Goal: Information Seeking & Learning: Compare options

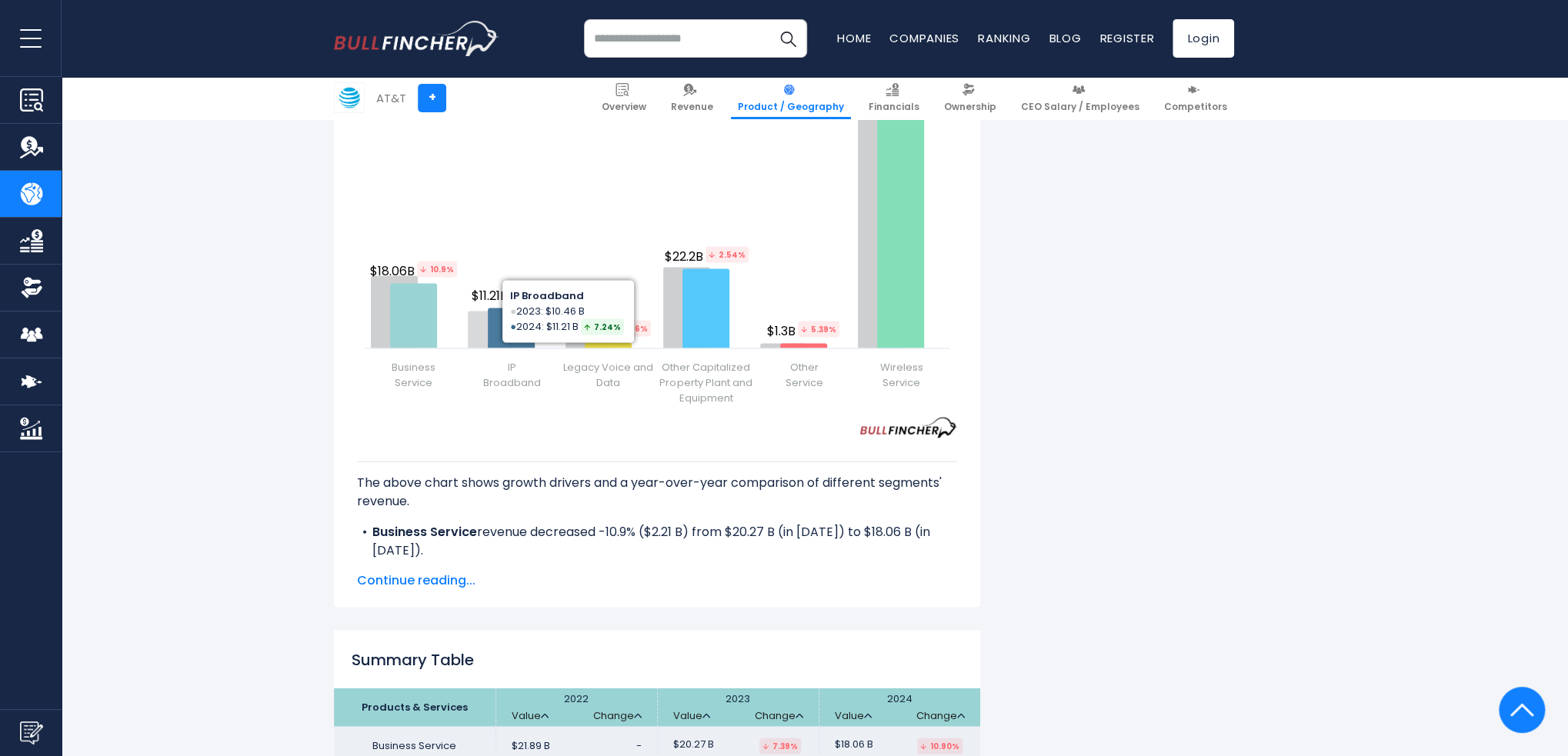
scroll to position [1923, 0]
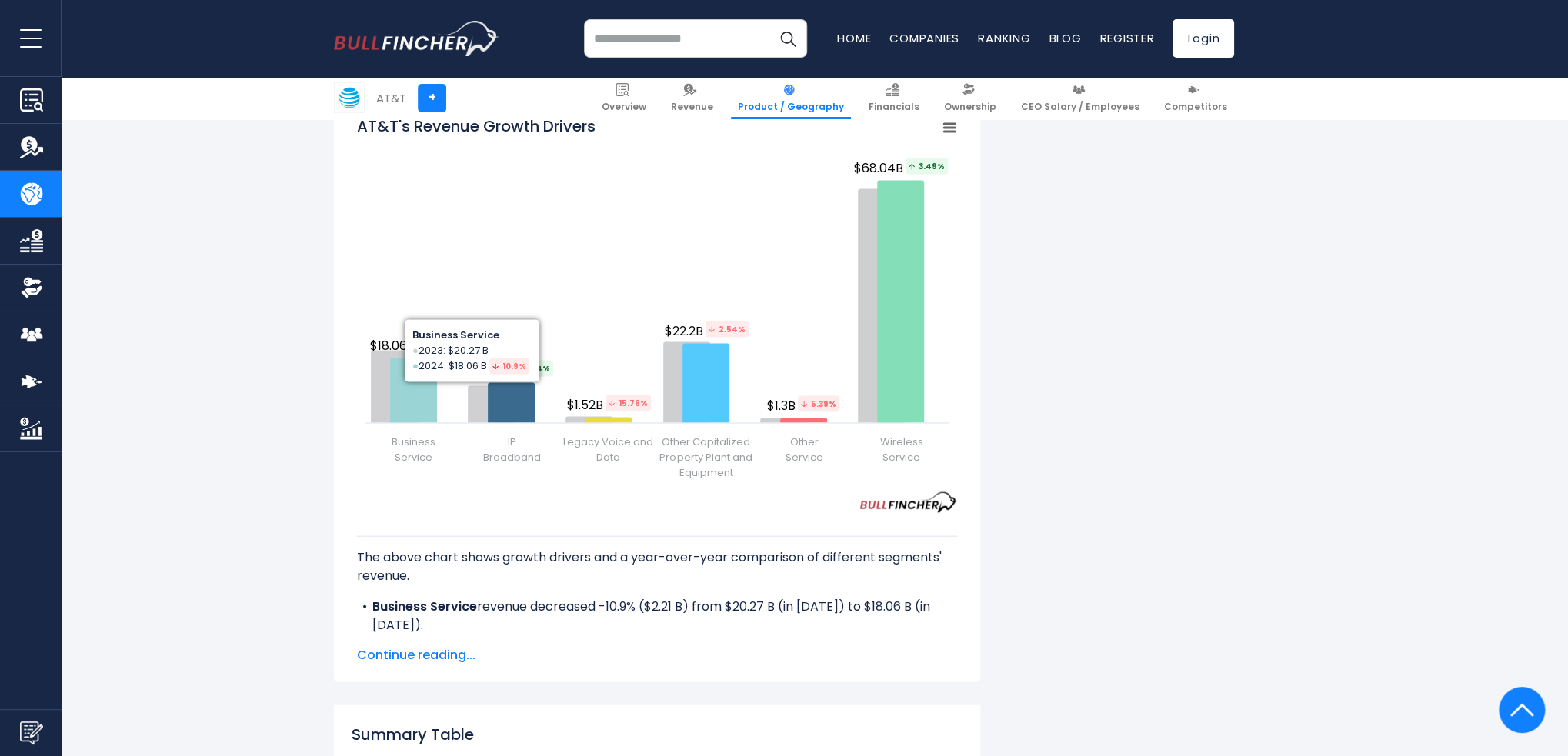
click at [395, 96] on div "AT&T" at bounding box center [391, 98] width 30 height 18
click at [441, 101] on link "+" at bounding box center [432, 98] width 29 height 29
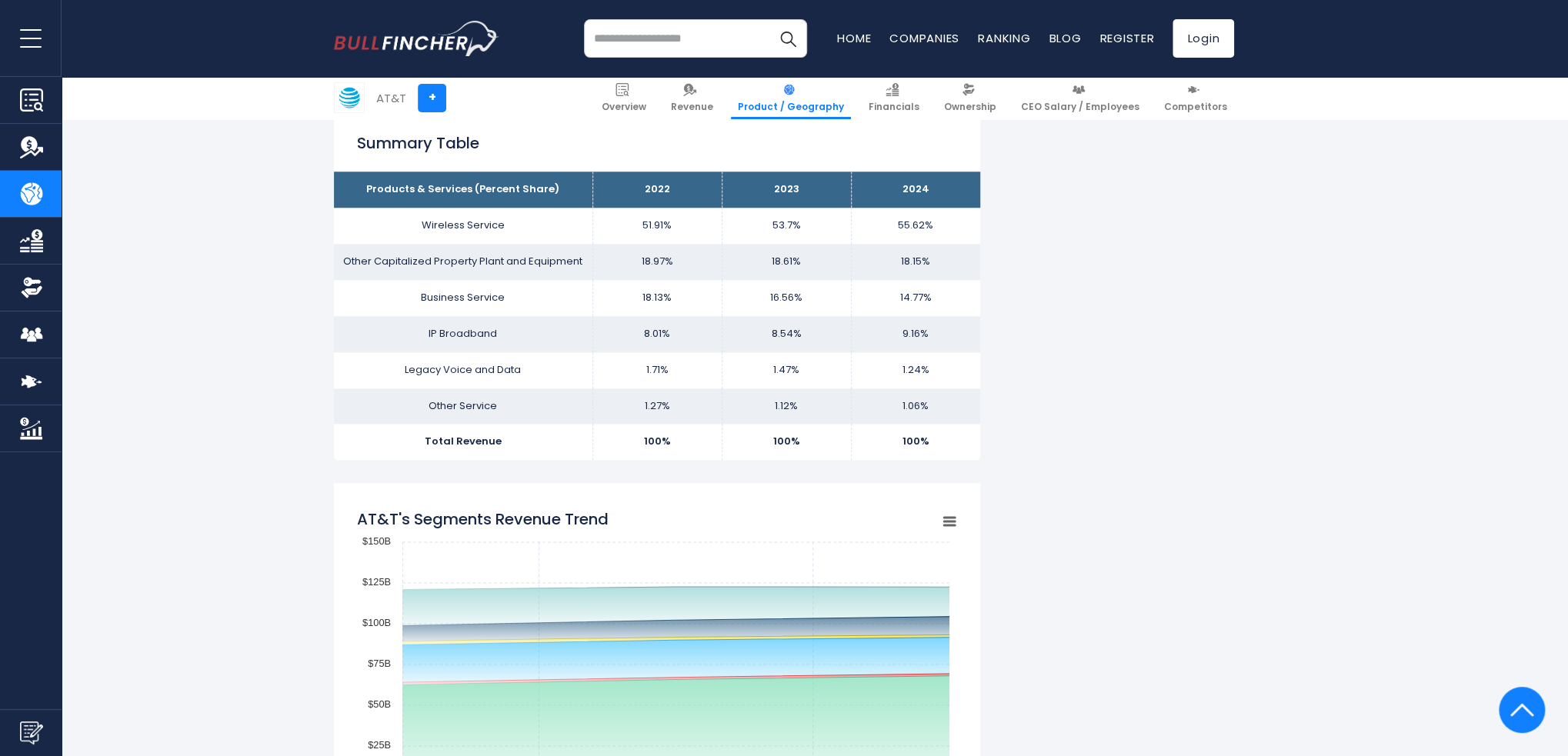
scroll to position [769, 0]
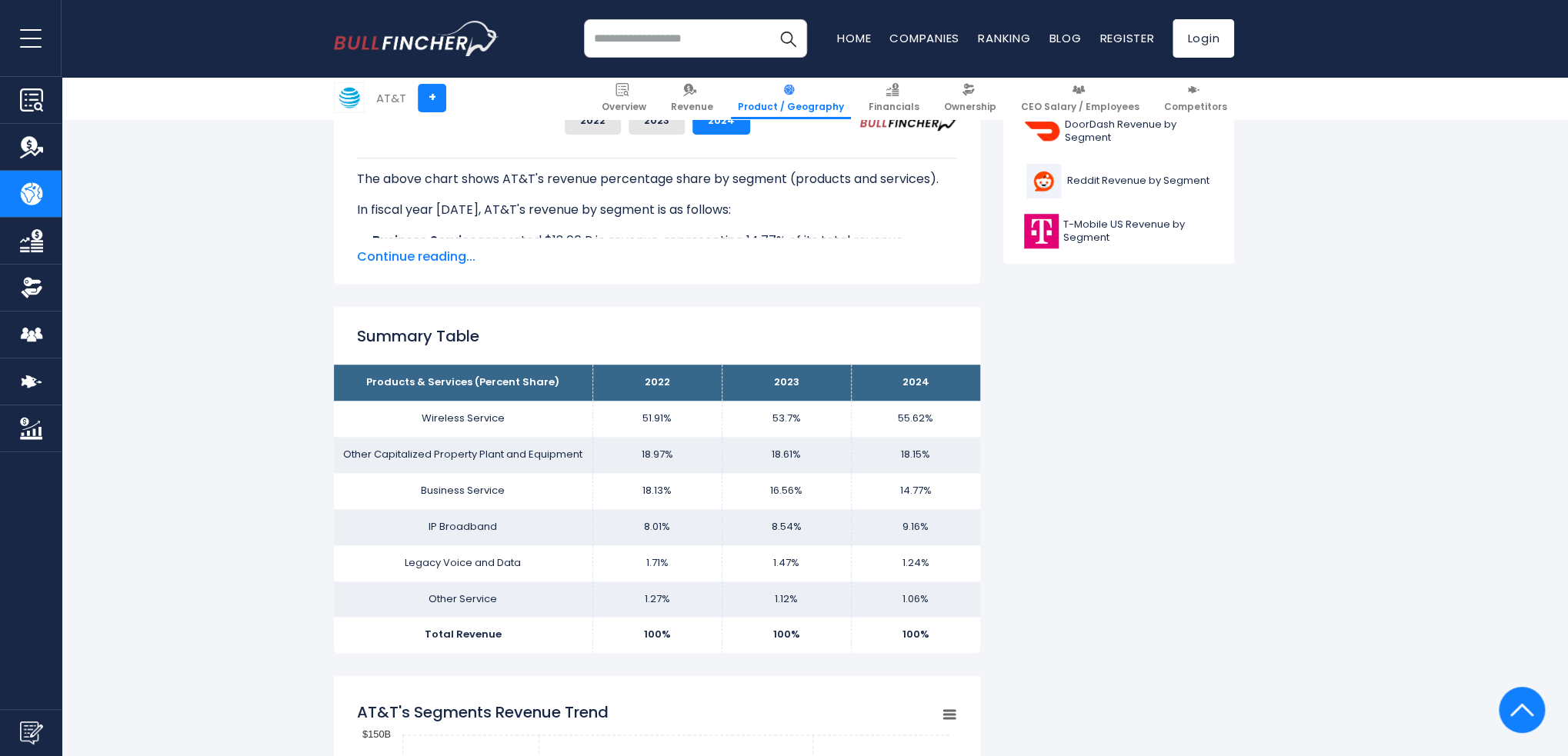
click at [692, 46] on input "search" at bounding box center [696, 38] width 223 height 38
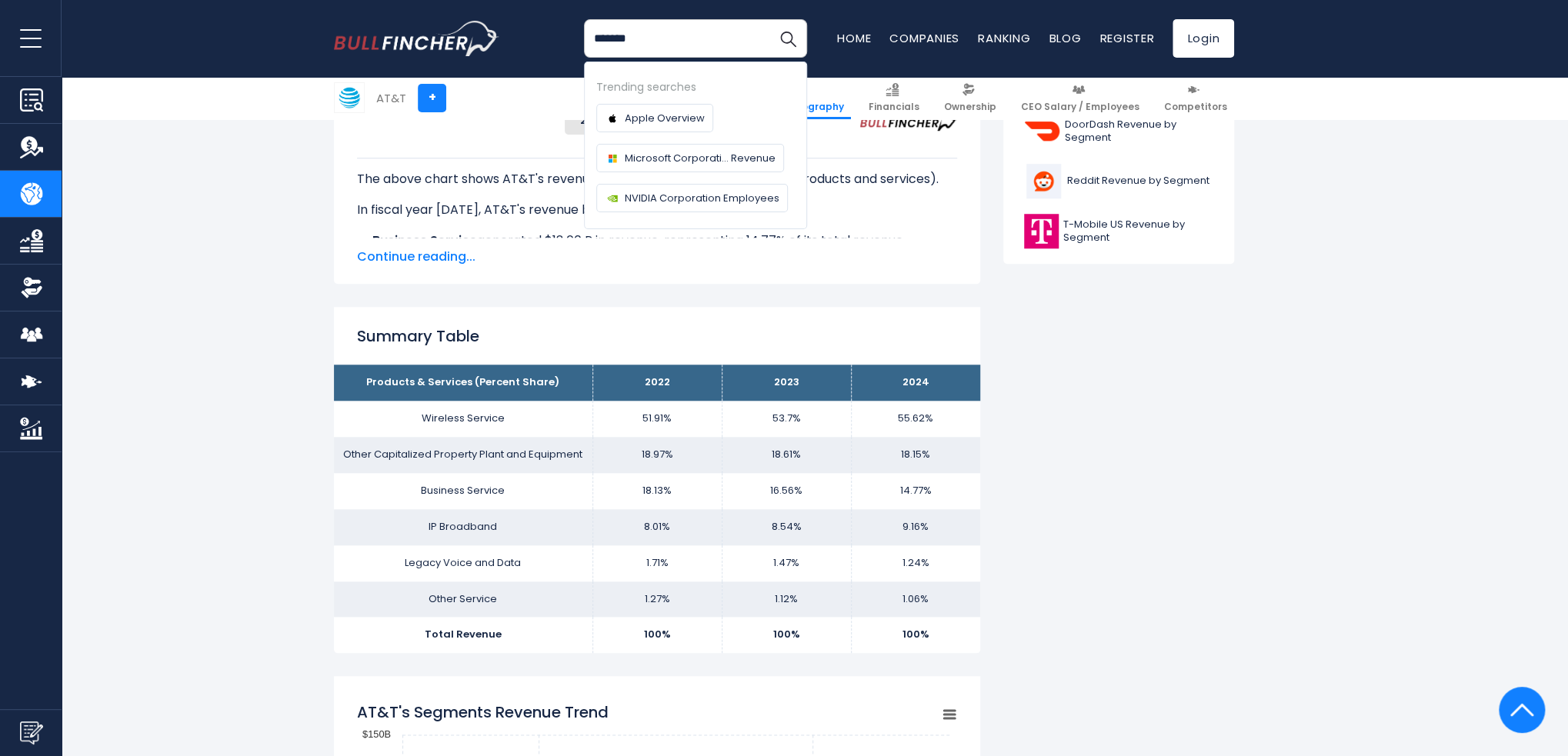
type input "*******"
click at [768, 20] on button "Search" at bounding box center [787, 38] width 38 height 38
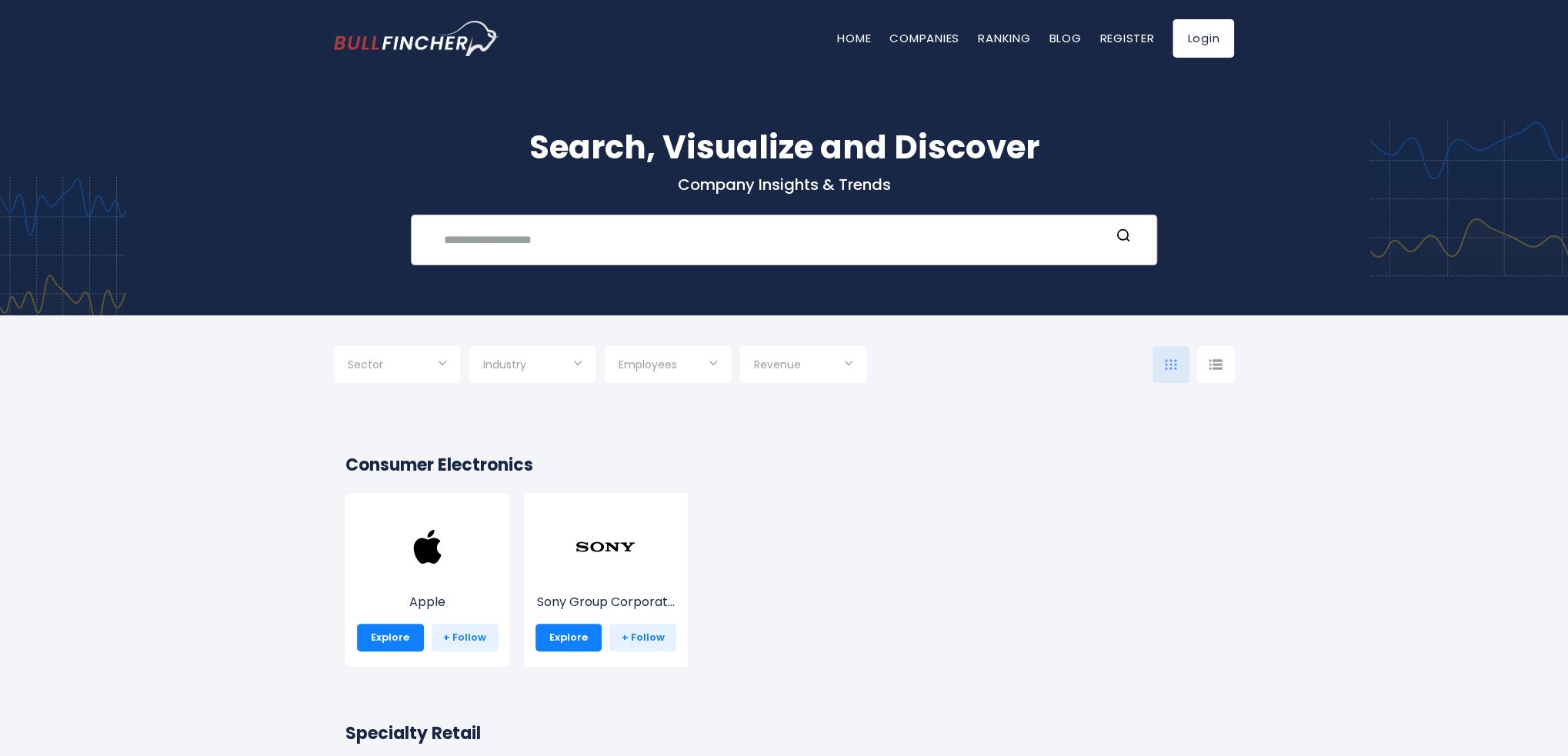
click at [618, 224] on div "Recent searches Trending searches Apple Overview" at bounding box center [784, 240] width 746 height 51
click at [621, 246] on input "text" at bounding box center [772, 239] width 675 height 29
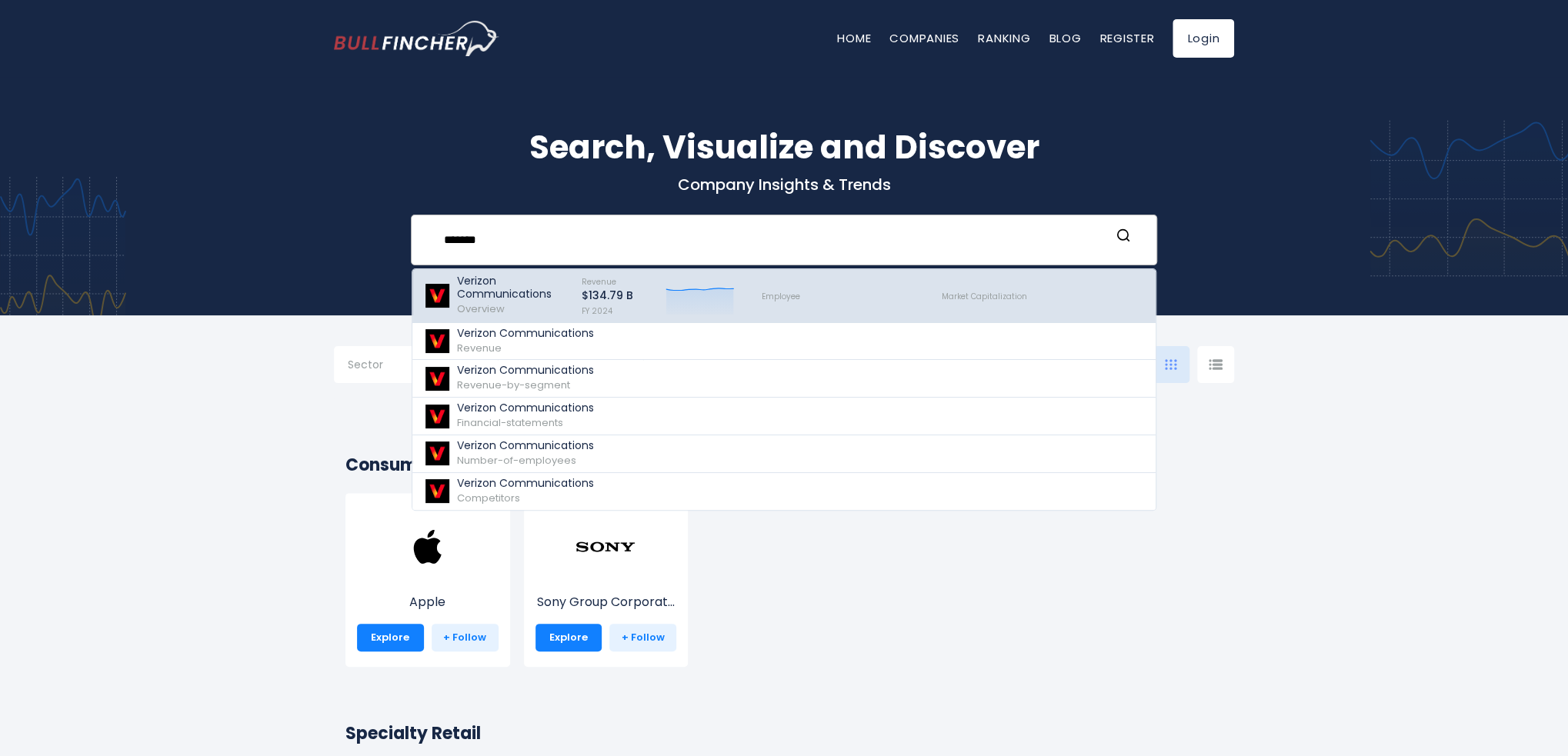
type input "*******"
click at [536, 298] on p "Verizon Communications" at bounding box center [512, 287] width 111 height 26
click at [520, 291] on p "Verizon Communications" at bounding box center [512, 287] width 111 height 26
click at [781, 295] on span "Employee" at bounding box center [780, 297] width 38 height 11
click at [492, 282] on p "Verizon Communications" at bounding box center [512, 287] width 111 height 26
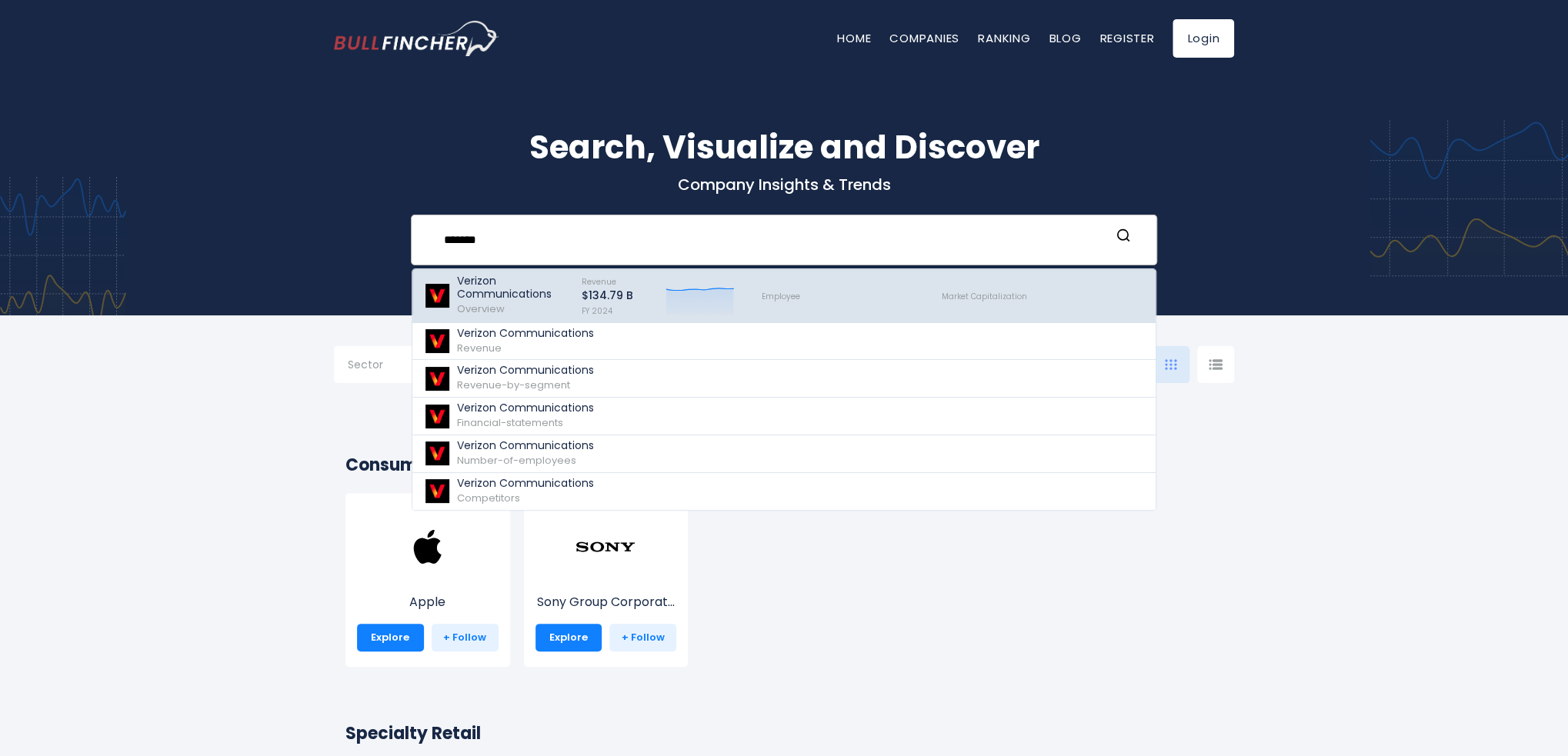
click at [492, 282] on p "Verizon Communications" at bounding box center [512, 287] width 111 height 26
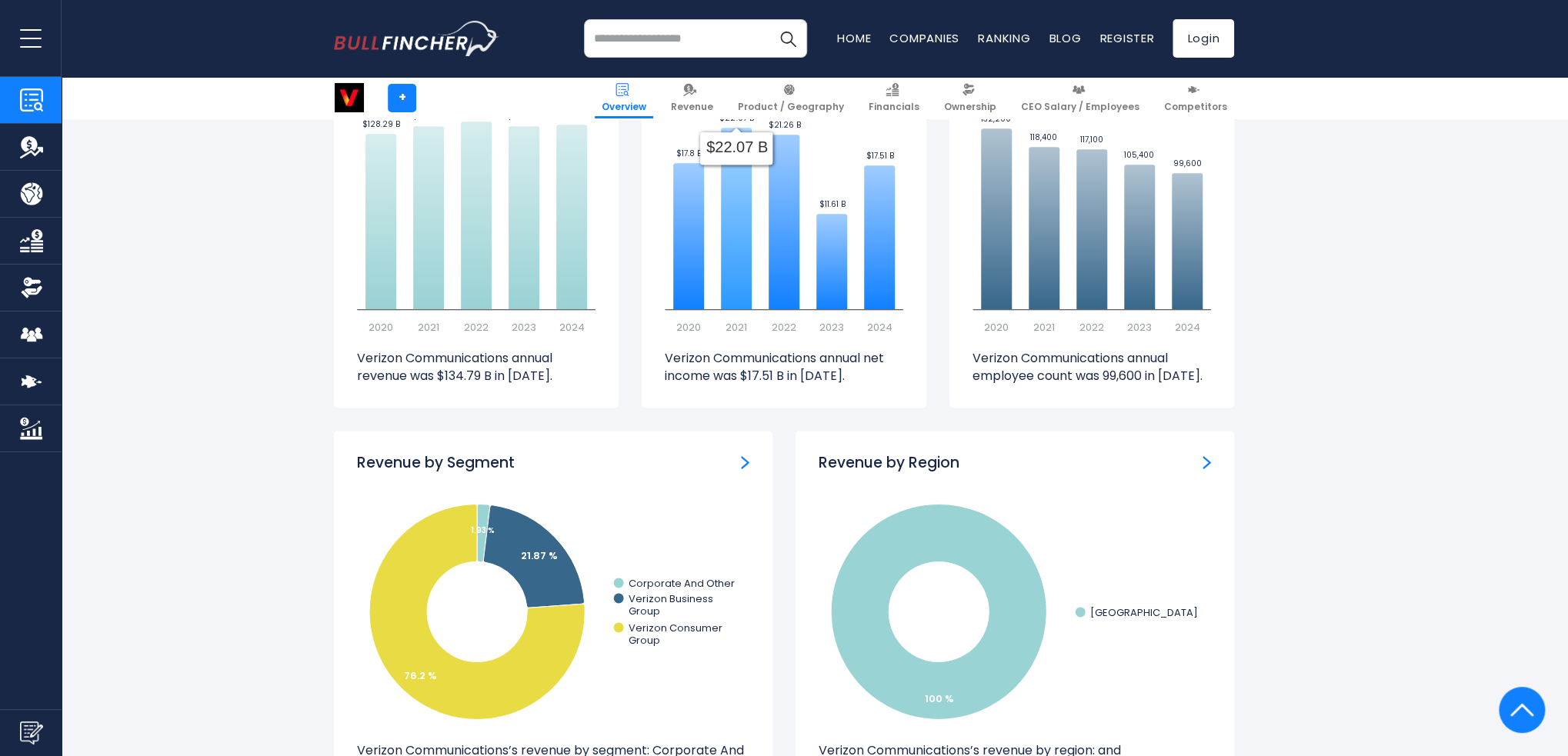
scroll to position [1230, 0]
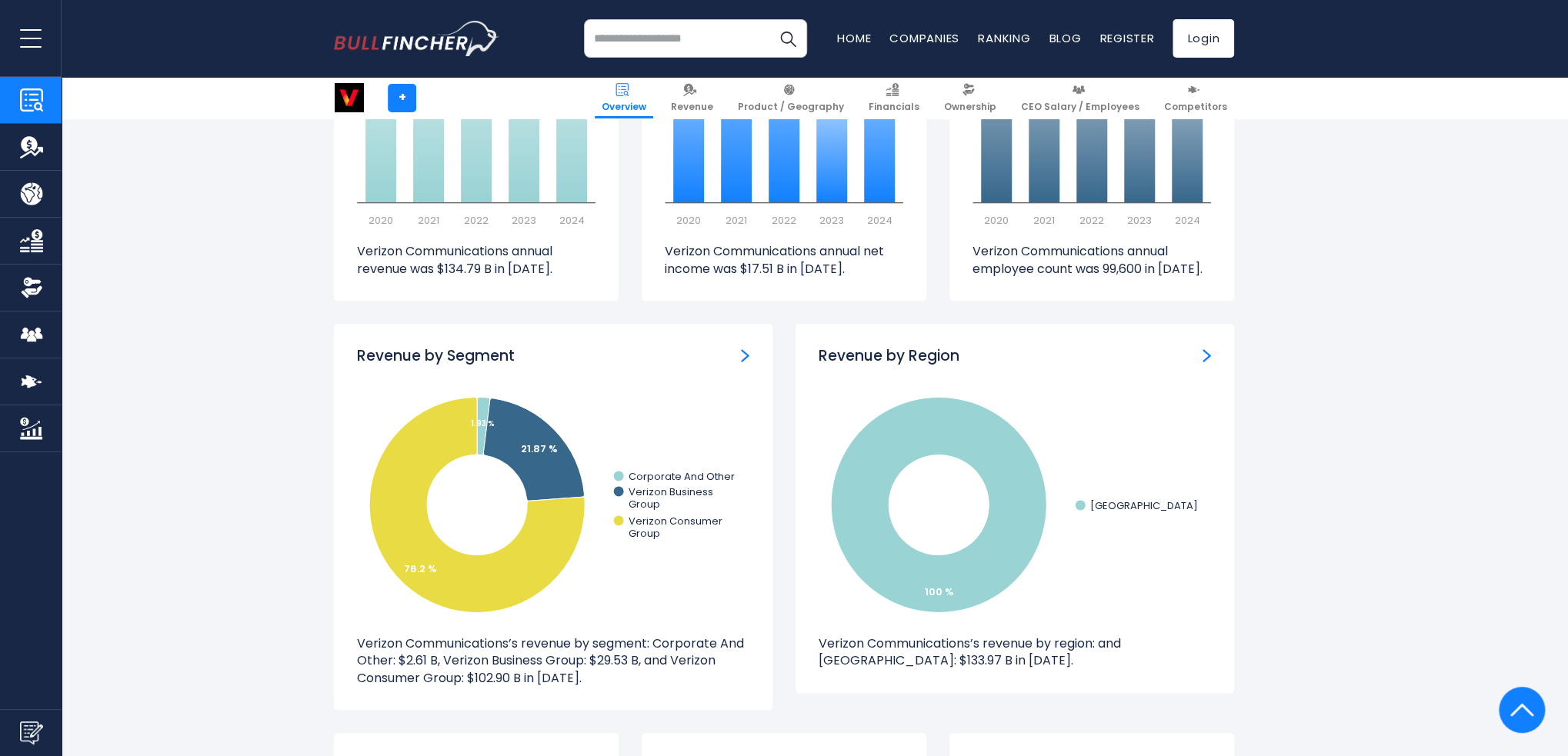
click at [701, 361] on div "Revenue by Segment" at bounding box center [553, 356] width 392 height 20
click at [738, 358] on div "Revenue by Segment" at bounding box center [553, 356] width 392 height 20
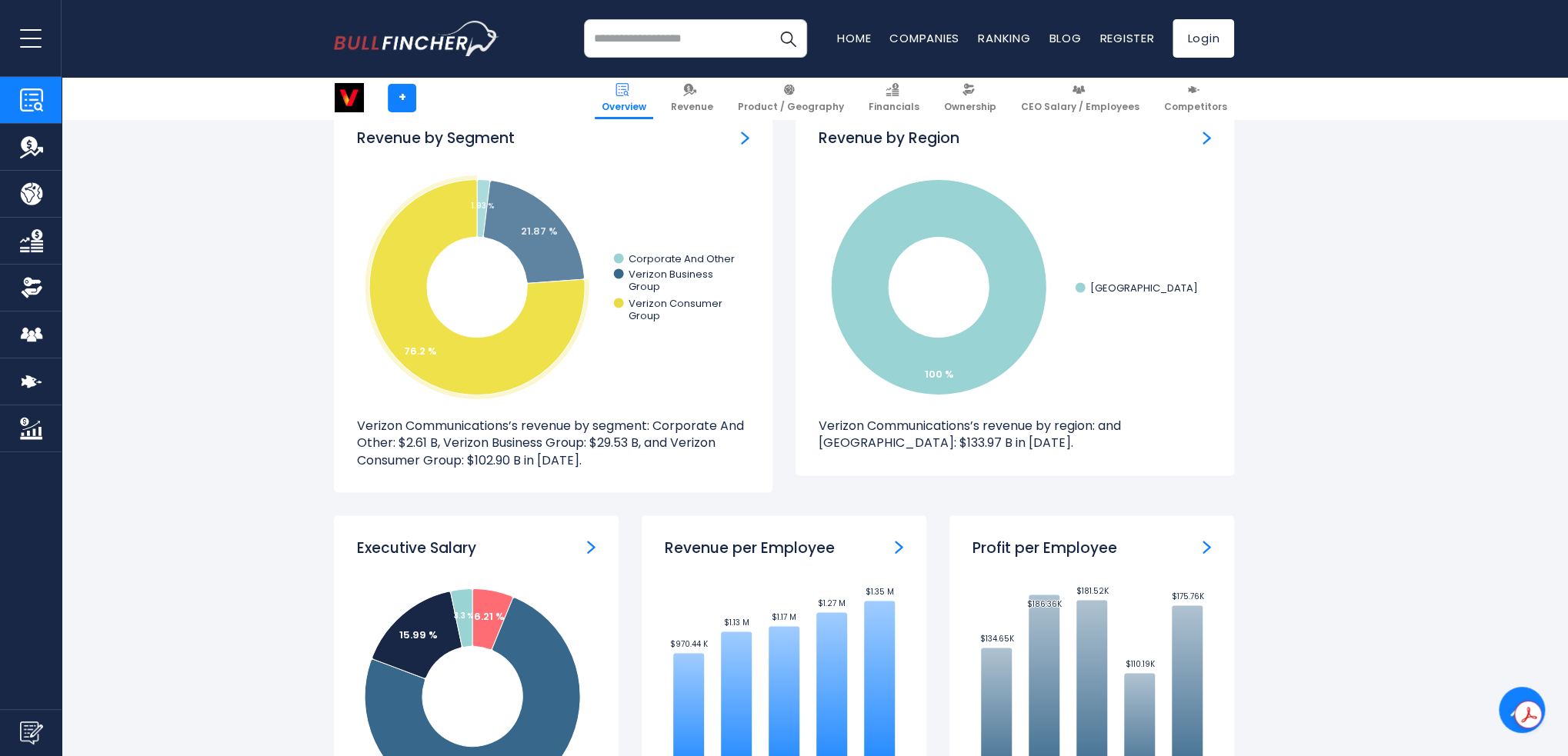
scroll to position [1462, 0]
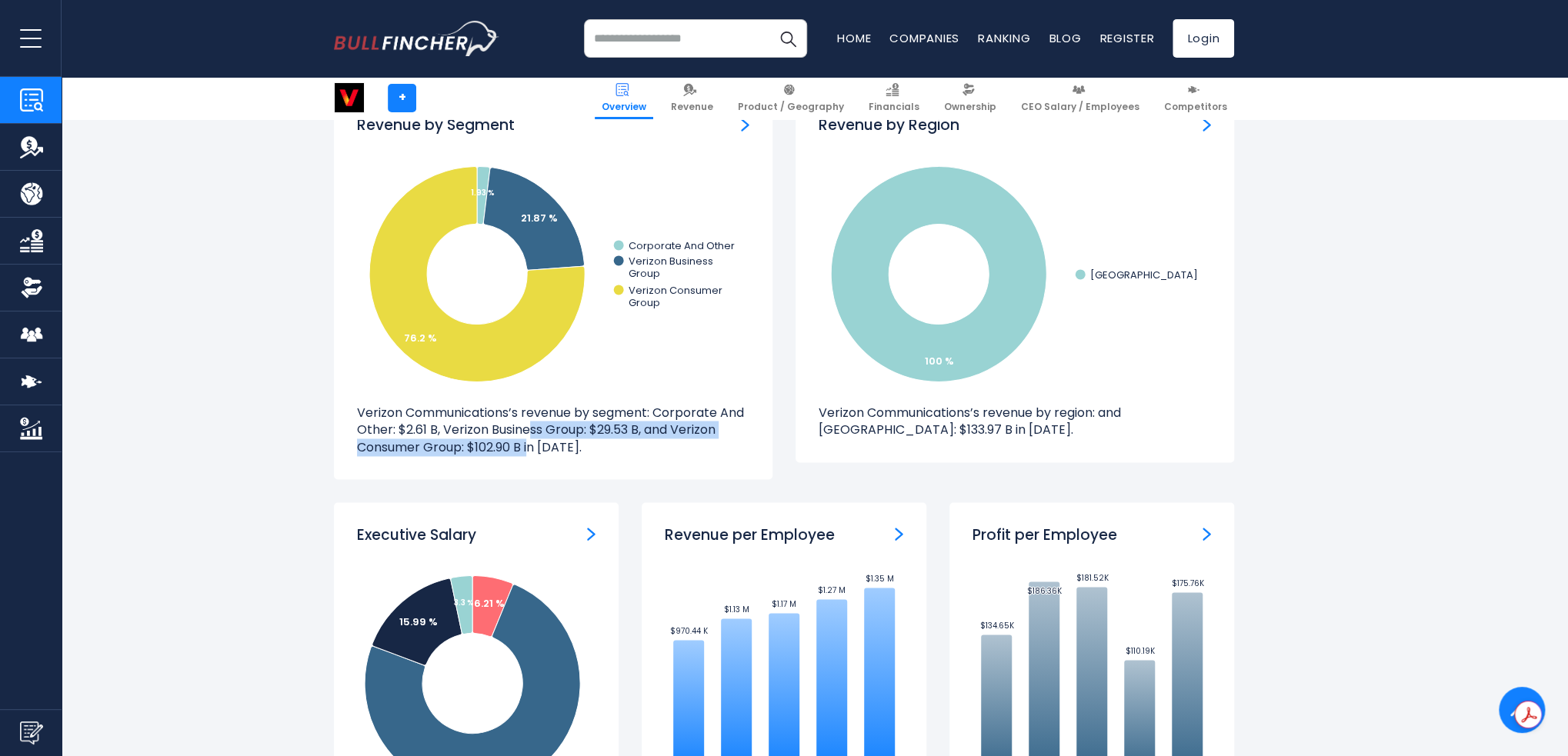
drag, startPoint x: 532, startPoint y: 433, endPoint x: 529, endPoint y: 458, distance: 25.2
click at [529, 458] on div "Revenue by Segment Created with Highcharts 12.1.2 1.93 % 21.87 % 76.2 % Corpora…" at bounding box center [552, 285] width 438 height 386
click at [532, 447] on p "Verizon Communications’s revenue by segment: Corporate And Other: $2.61 B, Veri…" at bounding box center [553, 430] width 392 height 51
drag, startPoint x: 536, startPoint y: 430, endPoint x: 532, endPoint y: 446, distance: 16.5
click at [532, 446] on p "Verizon Communications’s revenue by segment: Corporate And Other: $2.61 B, Veri…" at bounding box center [553, 430] width 392 height 51
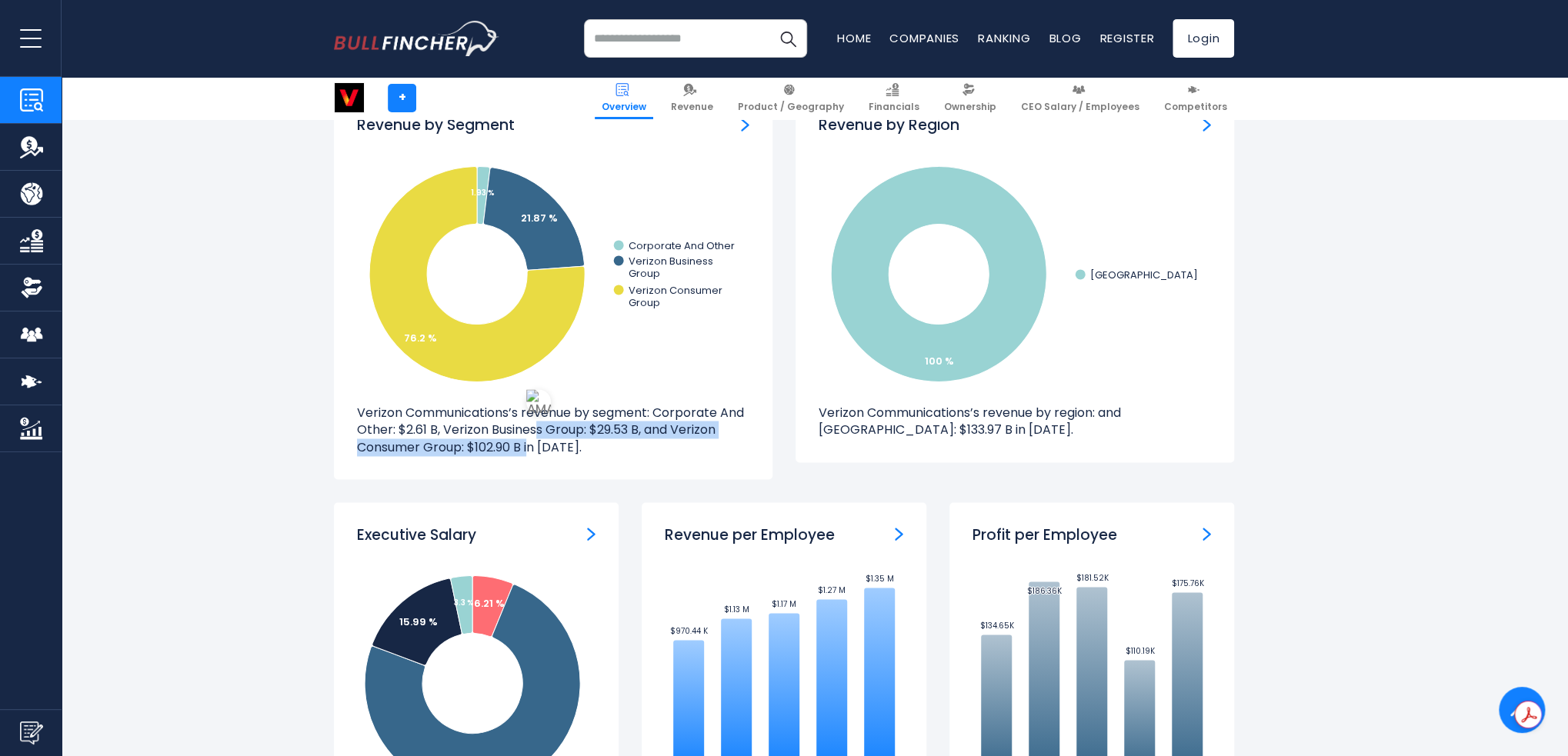
click at [532, 446] on p "Verizon Communications’s revenue by segment: Corporate And Other: $2.61 B, Veri…" at bounding box center [553, 430] width 392 height 51
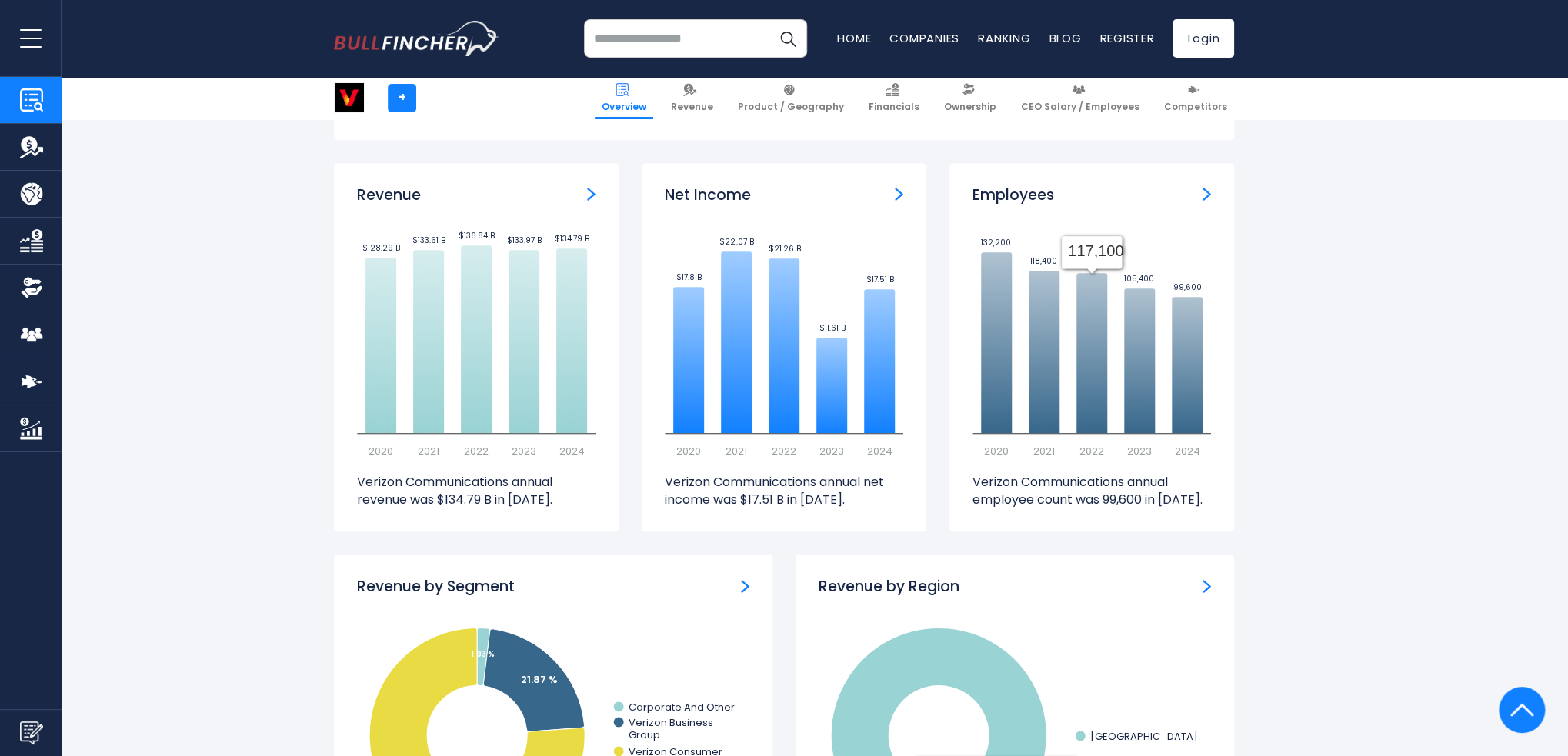
scroll to position [538, 0]
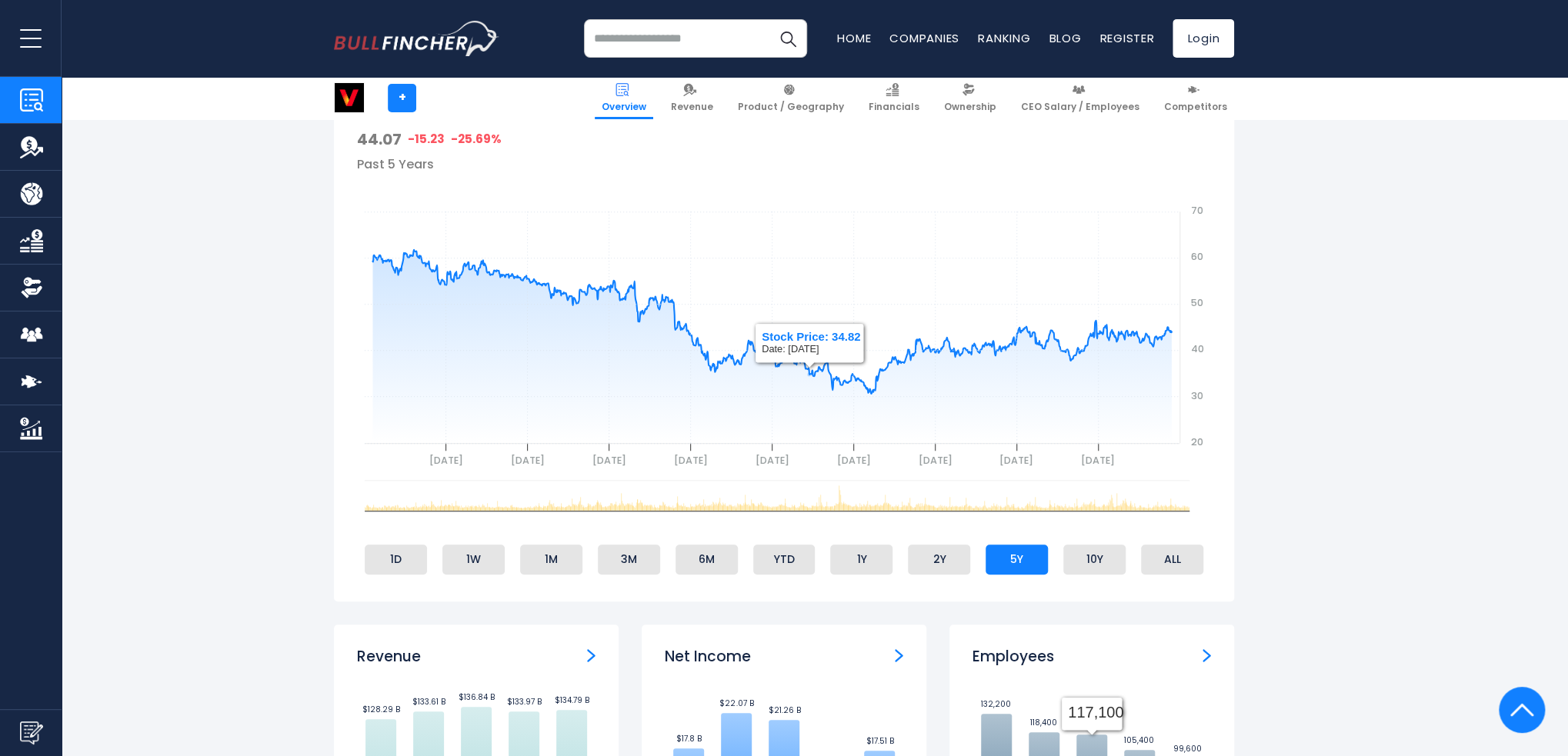
click at [644, 43] on input "search" at bounding box center [696, 38] width 223 height 38
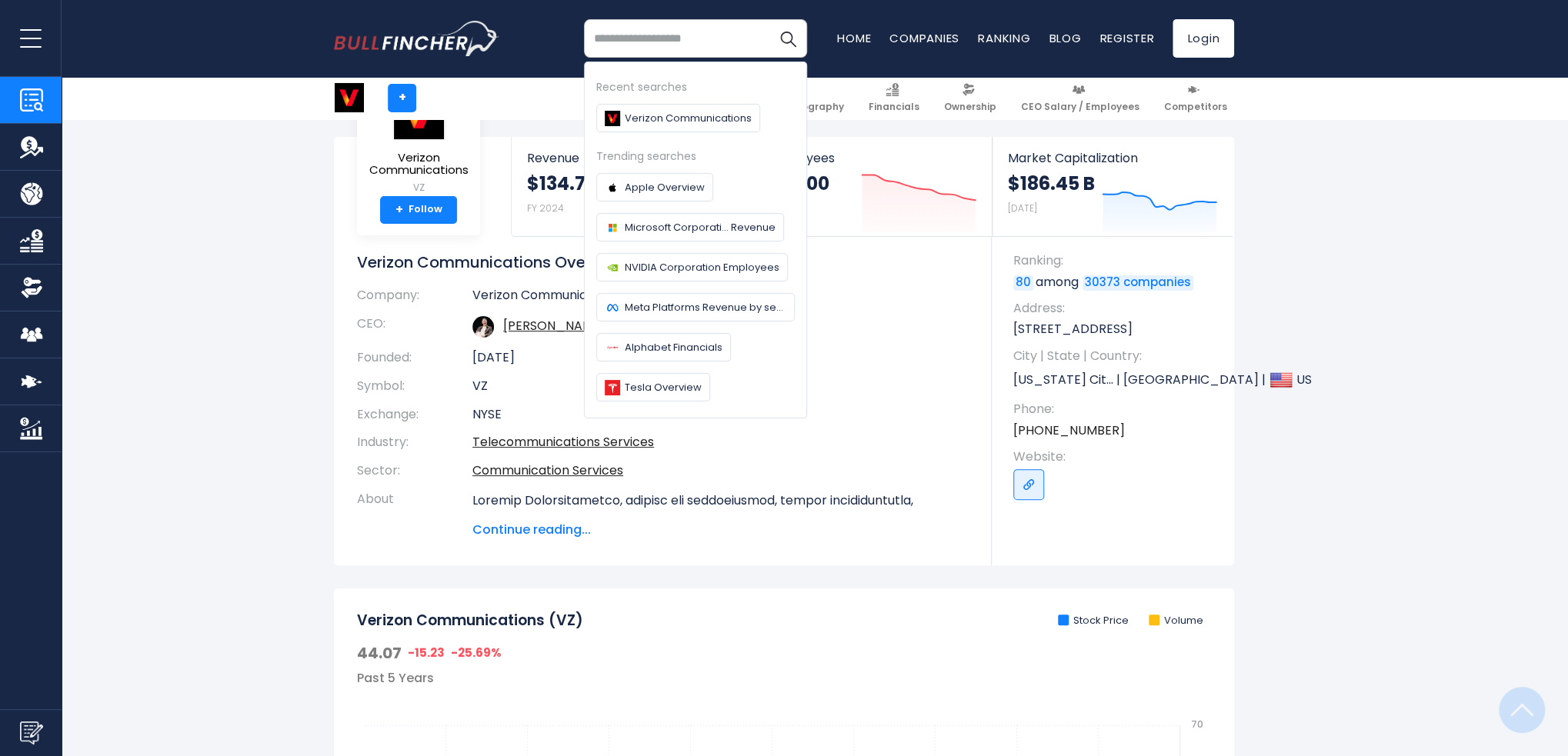
scroll to position [0, 0]
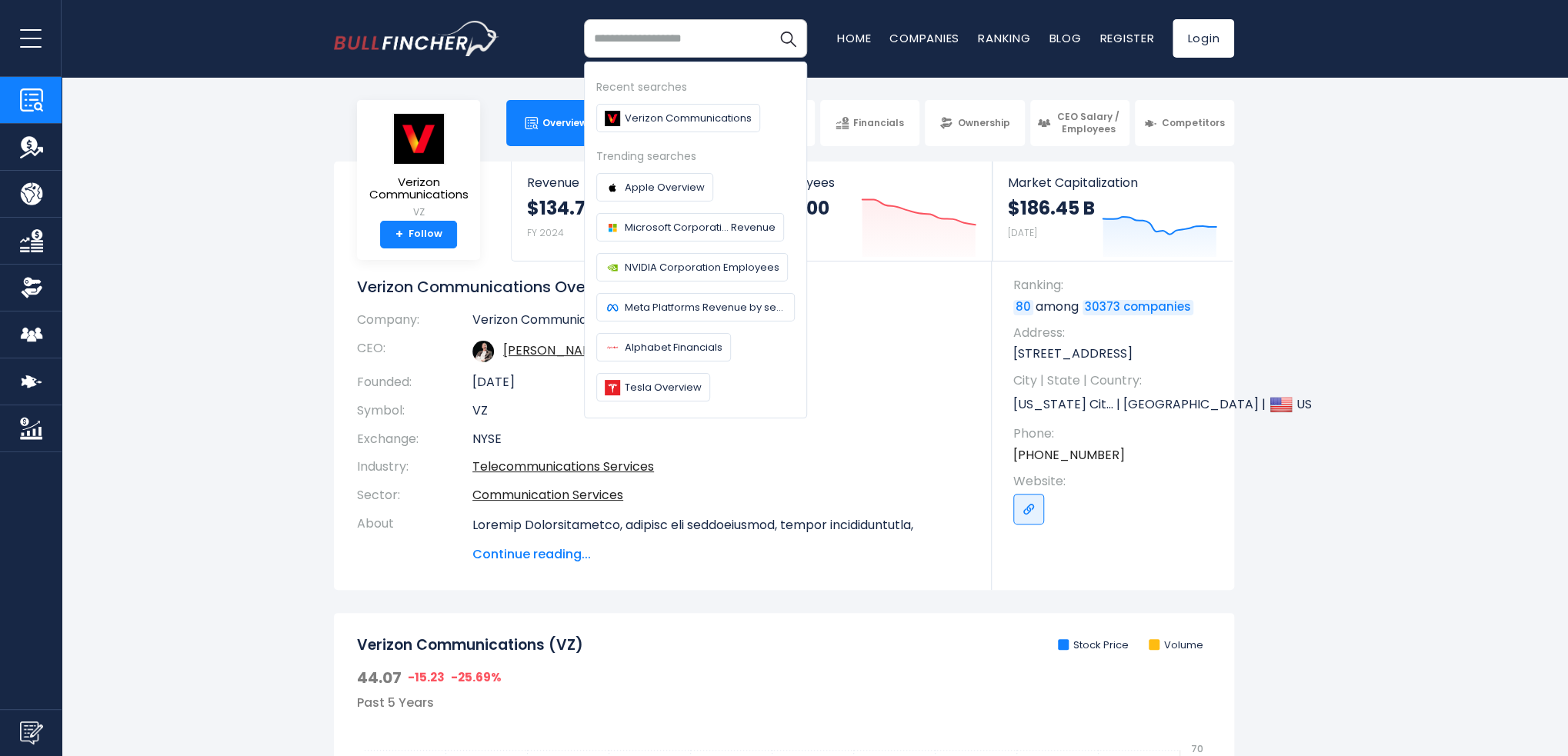
type input "*"
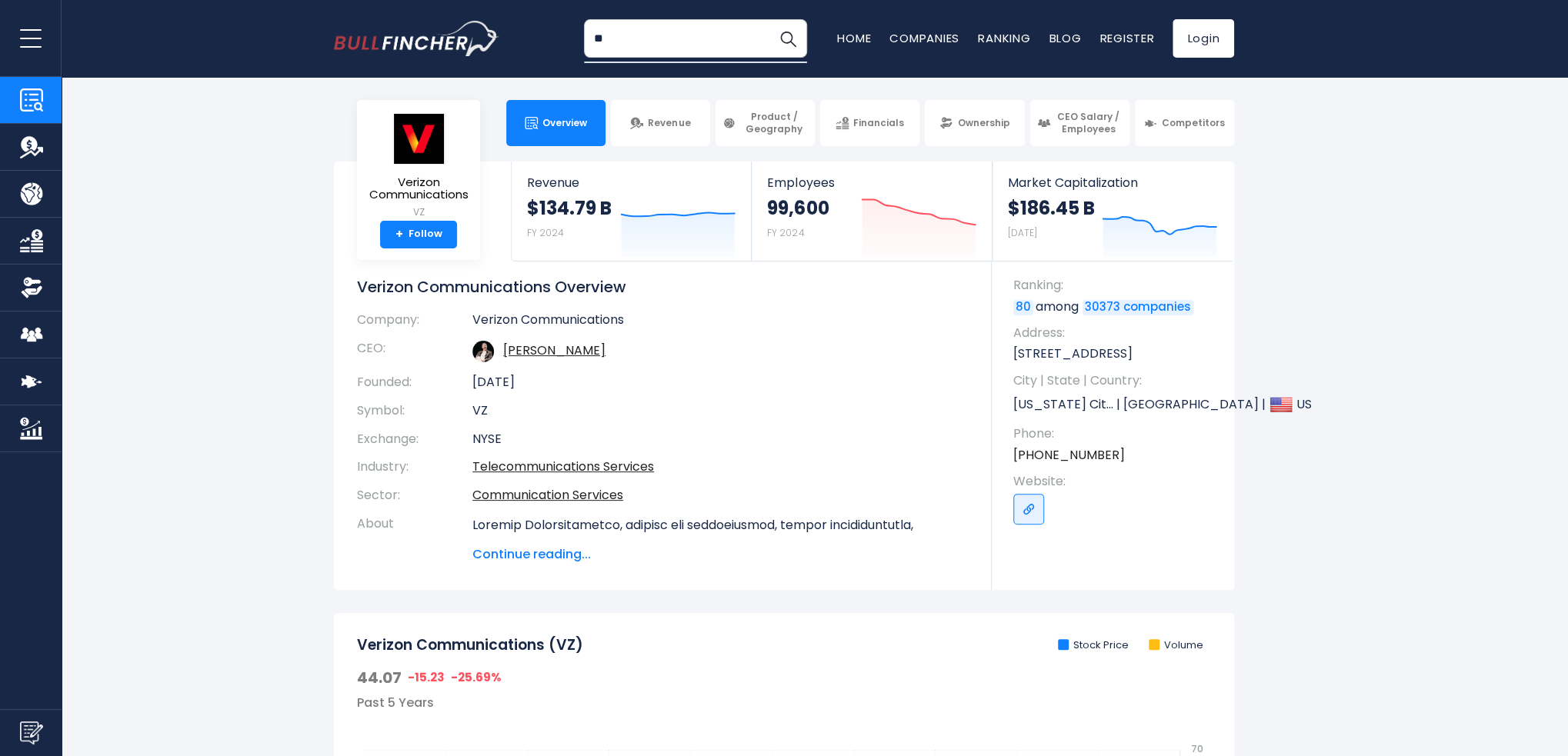
type input "*"
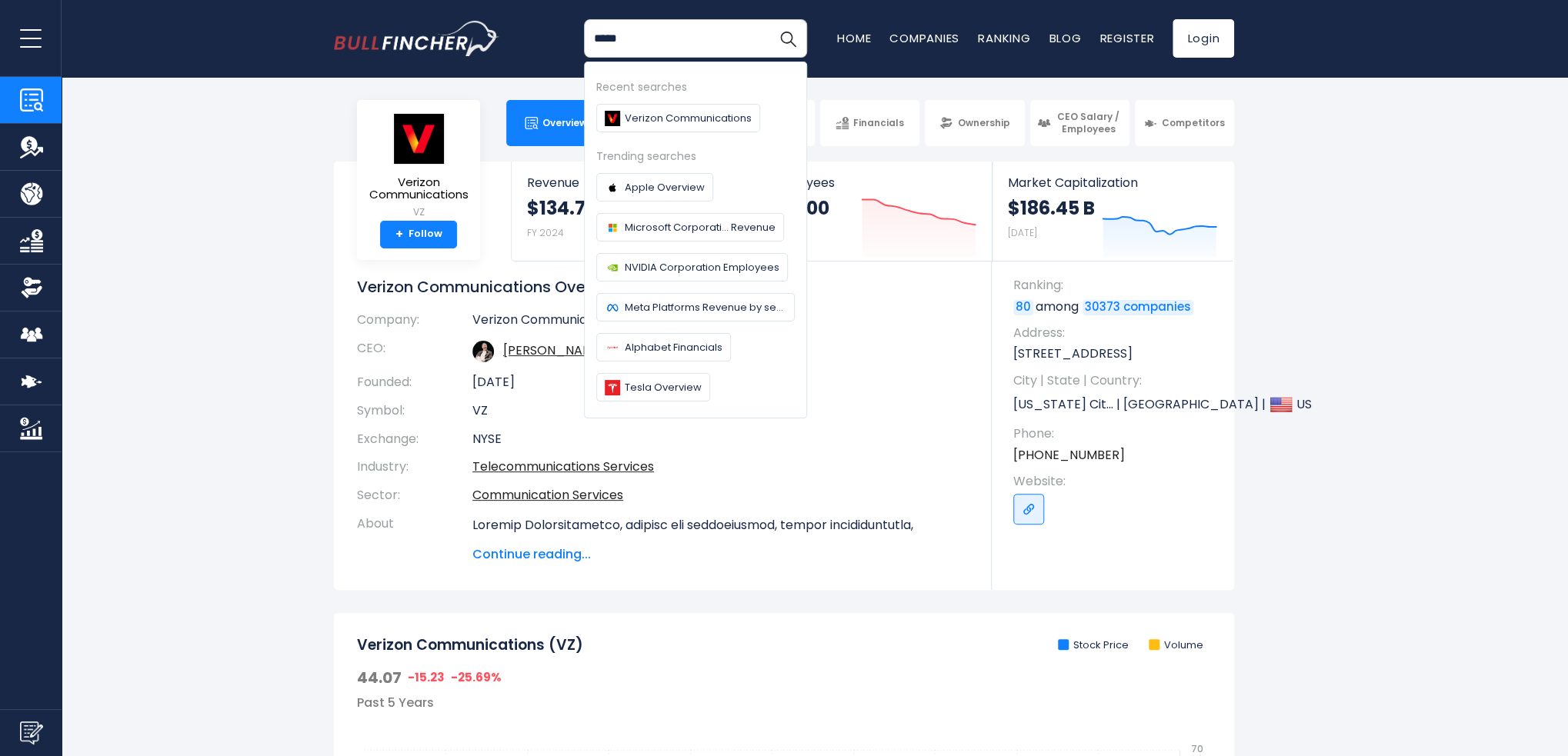
type input "*****"
click at [768, 20] on button "Search" at bounding box center [787, 38] width 38 height 38
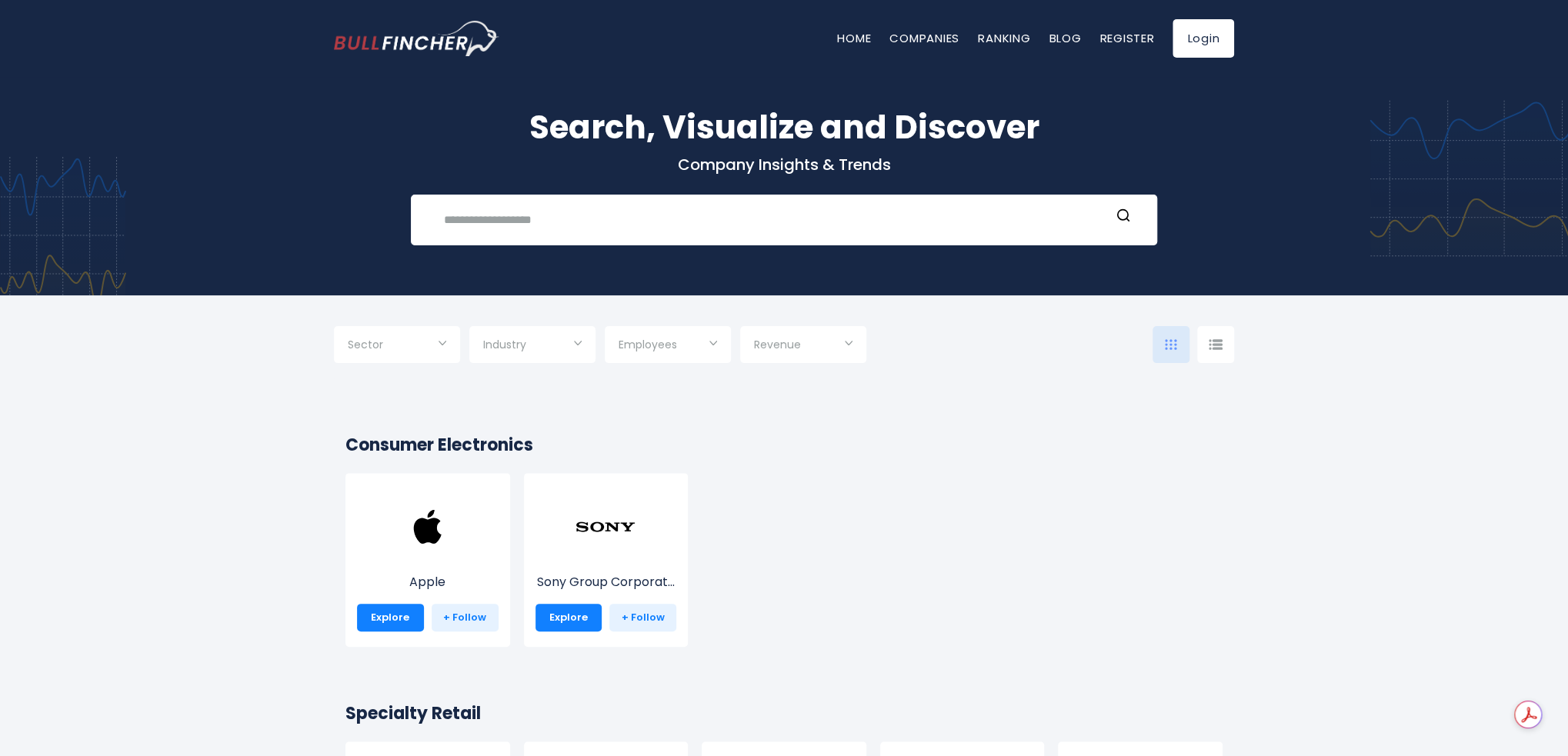
scroll to position [77, 0]
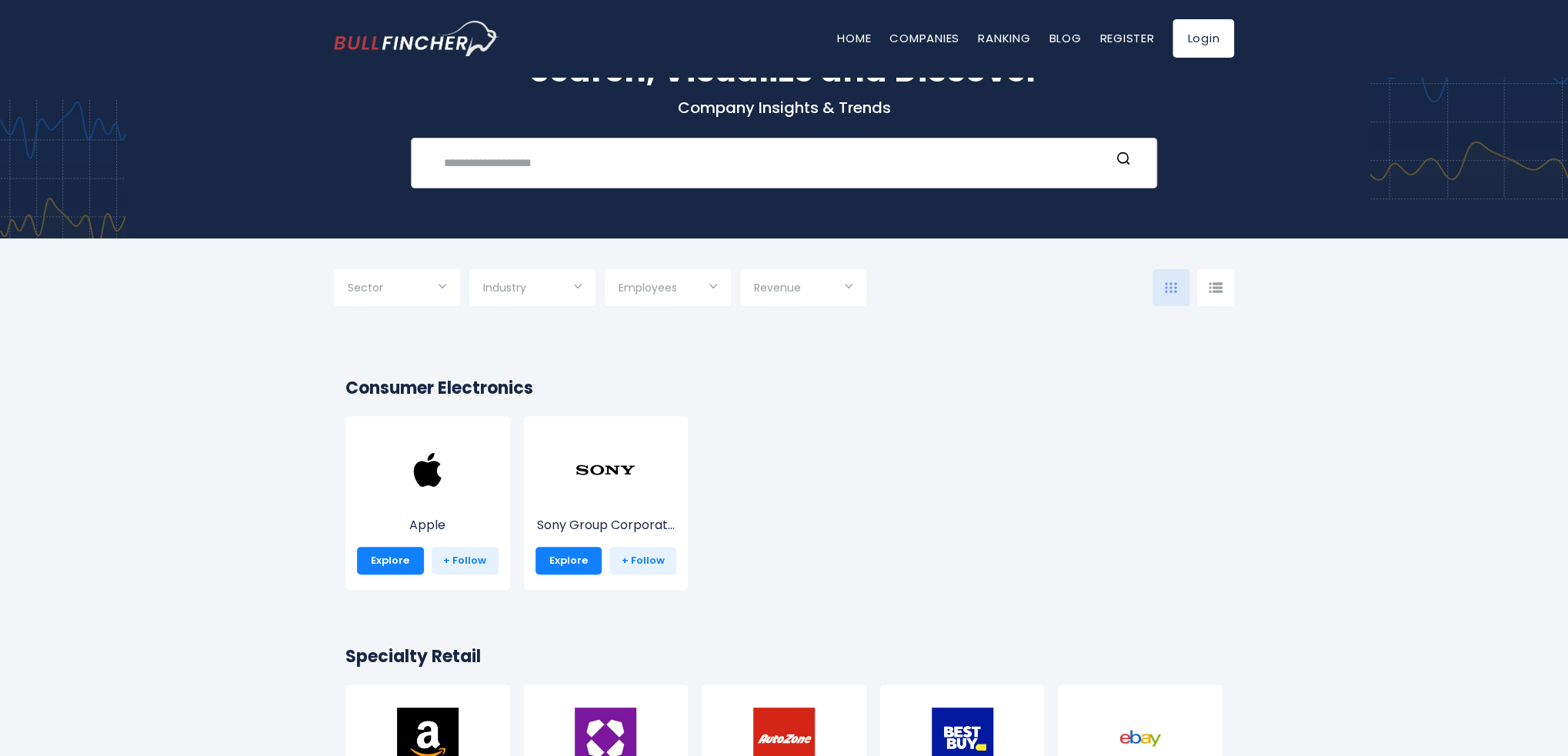
click at [637, 166] on input "text" at bounding box center [772, 163] width 675 height 29
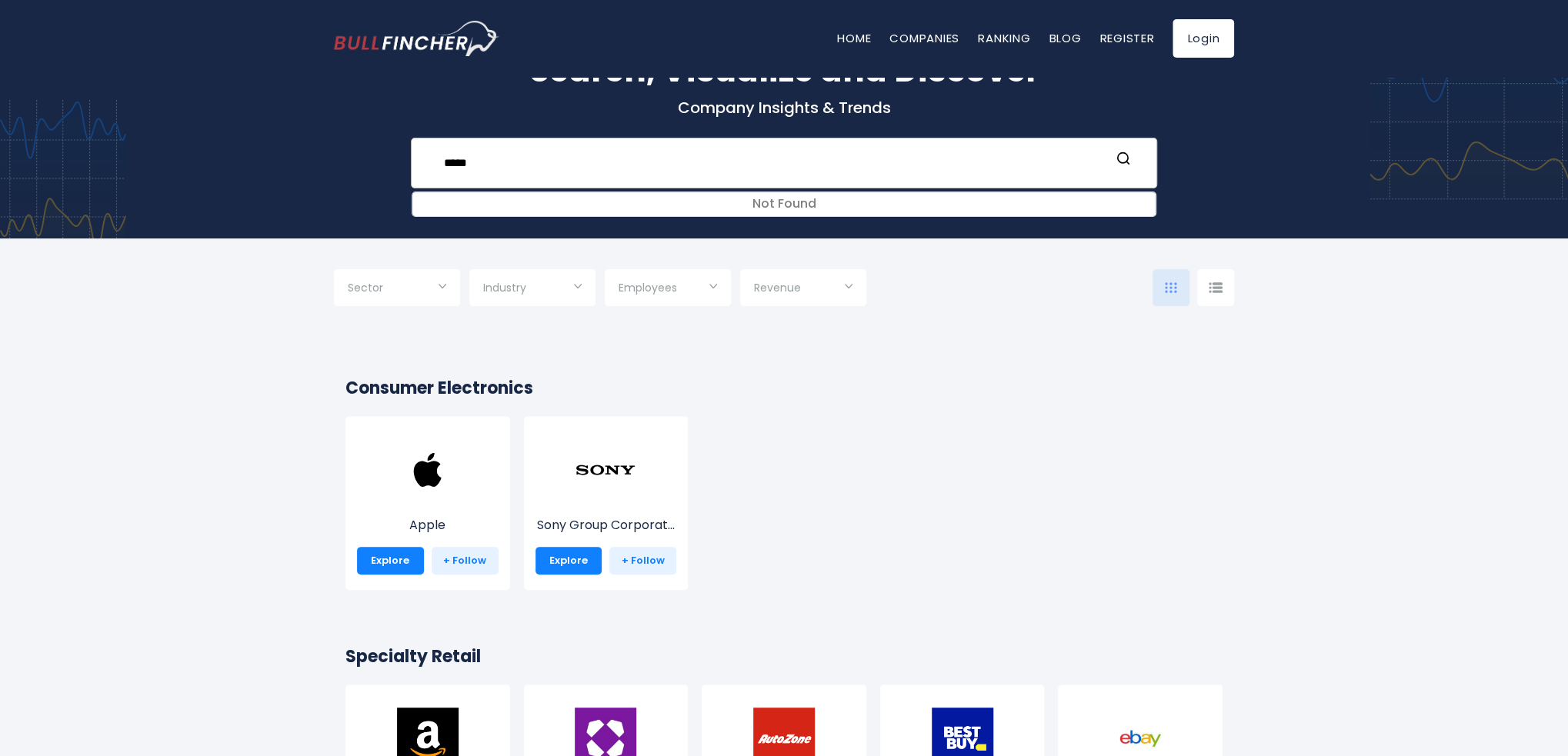
click at [680, 166] on input "*****" at bounding box center [772, 163] width 675 height 29
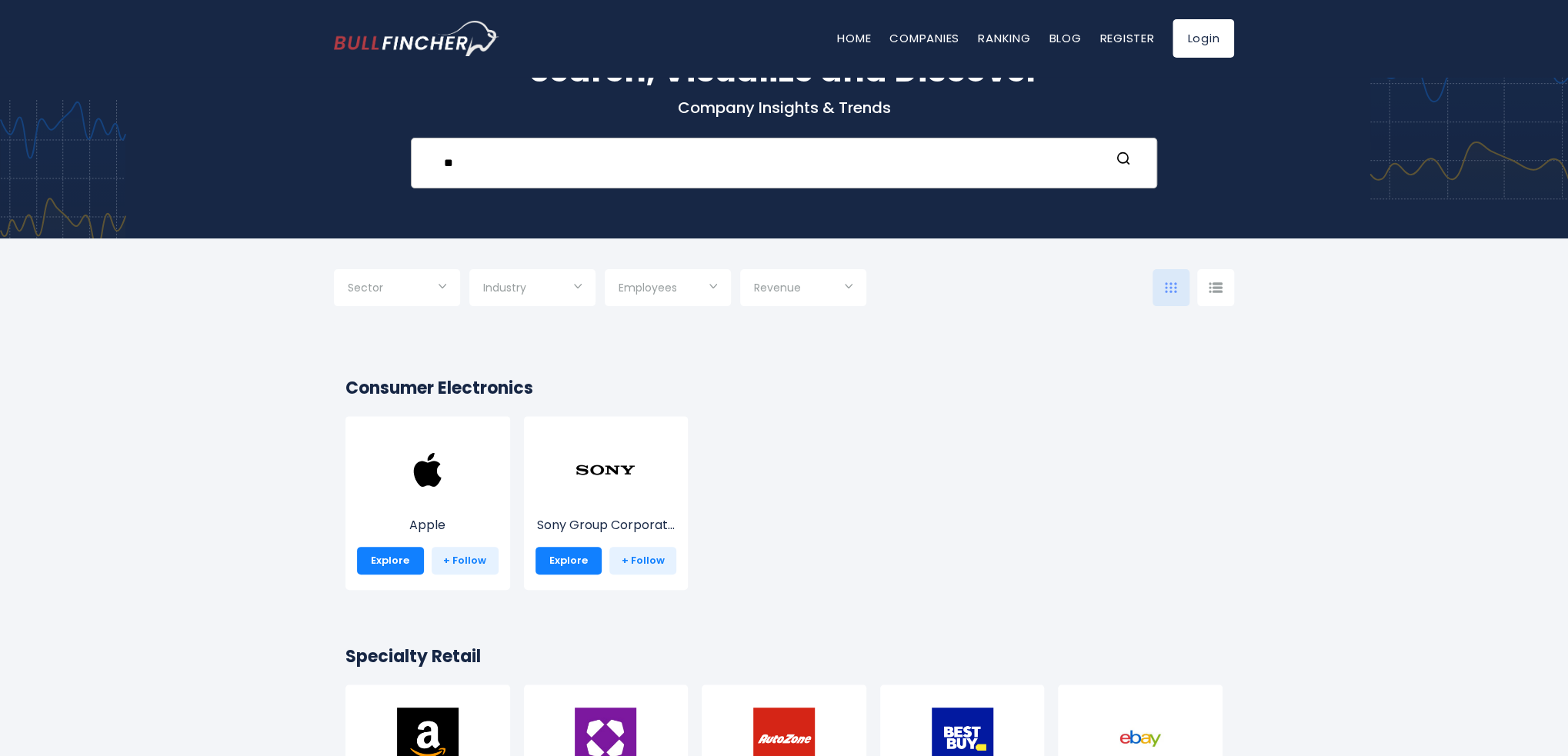
type input "*"
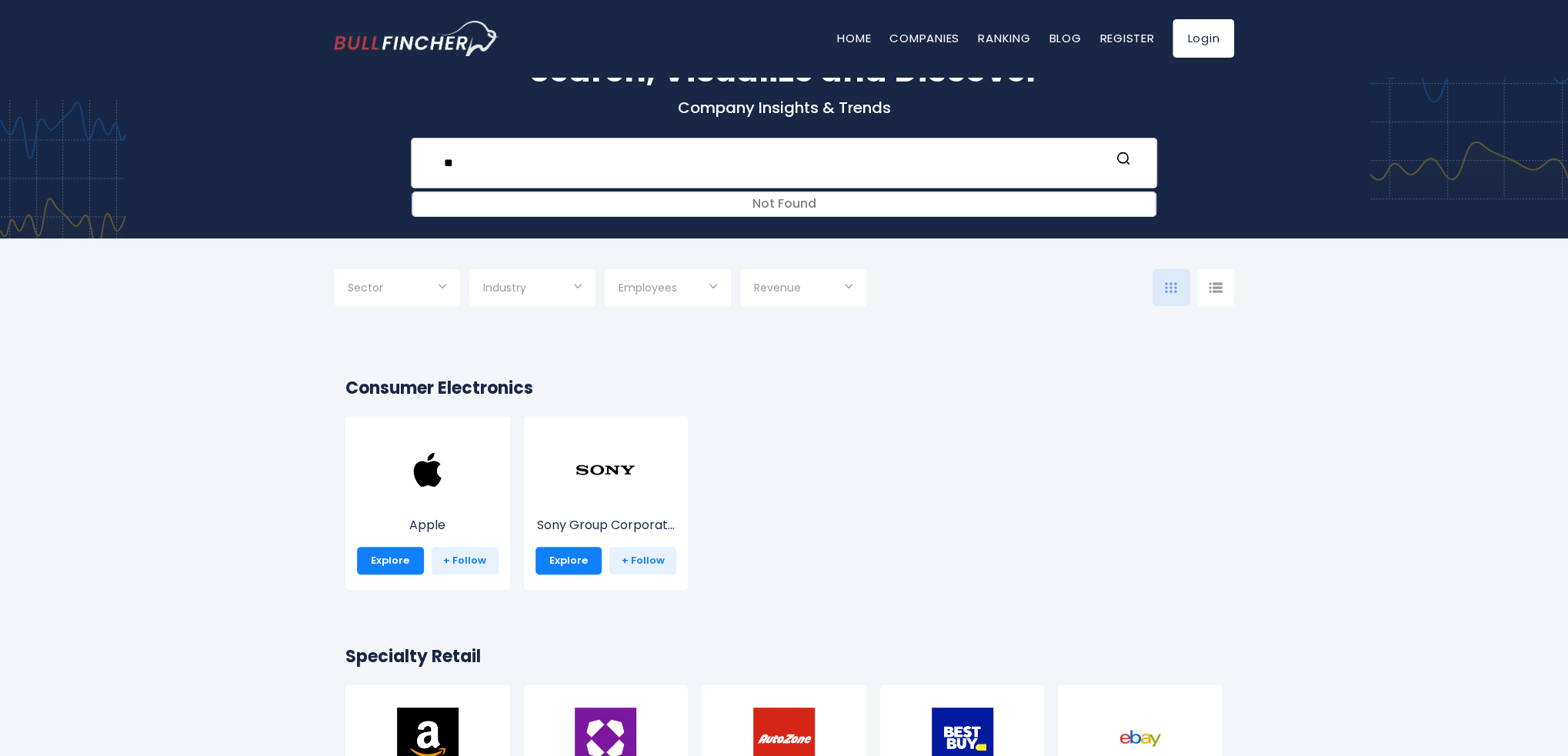
type input "*"
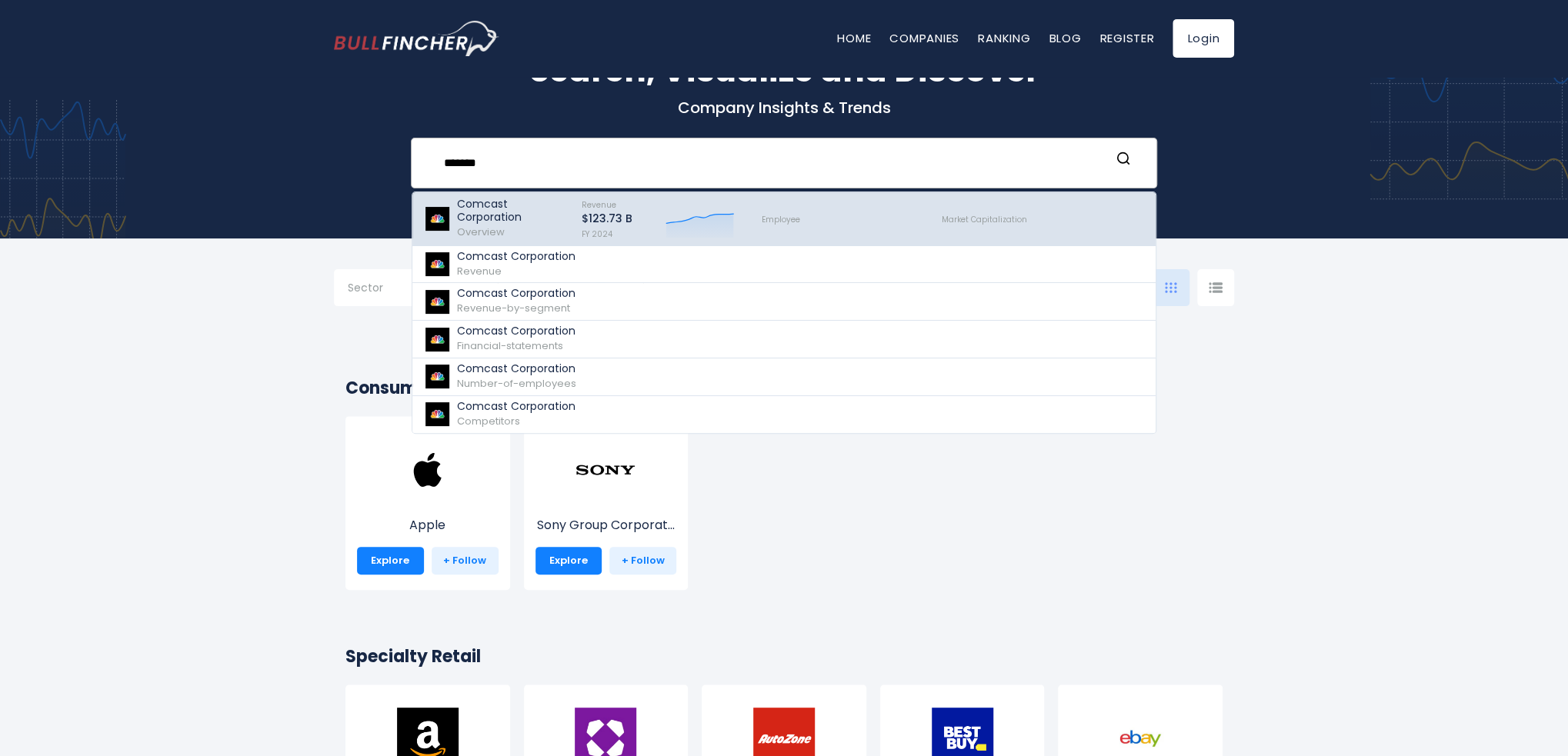
type input "*******"
click at [556, 216] on p "Comcast Corporation" at bounding box center [512, 211] width 111 height 26
click at [499, 216] on p "Comcast Corporation" at bounding box center [512, 211] width 111 height 26
click at [498, 220] on p "Comcast Corporation" at bounding box center [512, 211] width 111 height 26
click at [498, 220] on p "Comcast Corporation" at bounding box center [512, 211] width 111 height 26
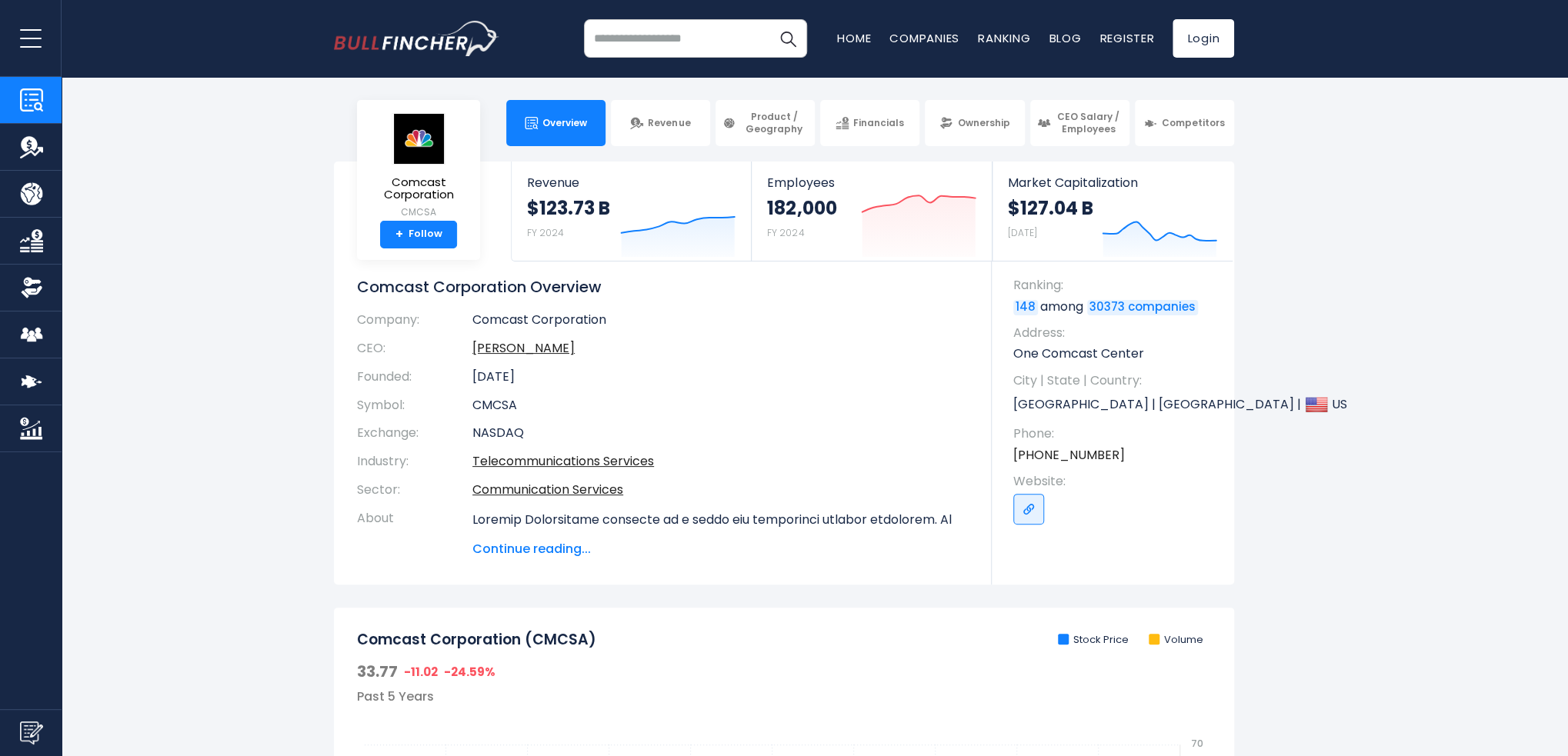
click at [692, 44] on input "search" at bounding box center [696, 38] width 223 height 38
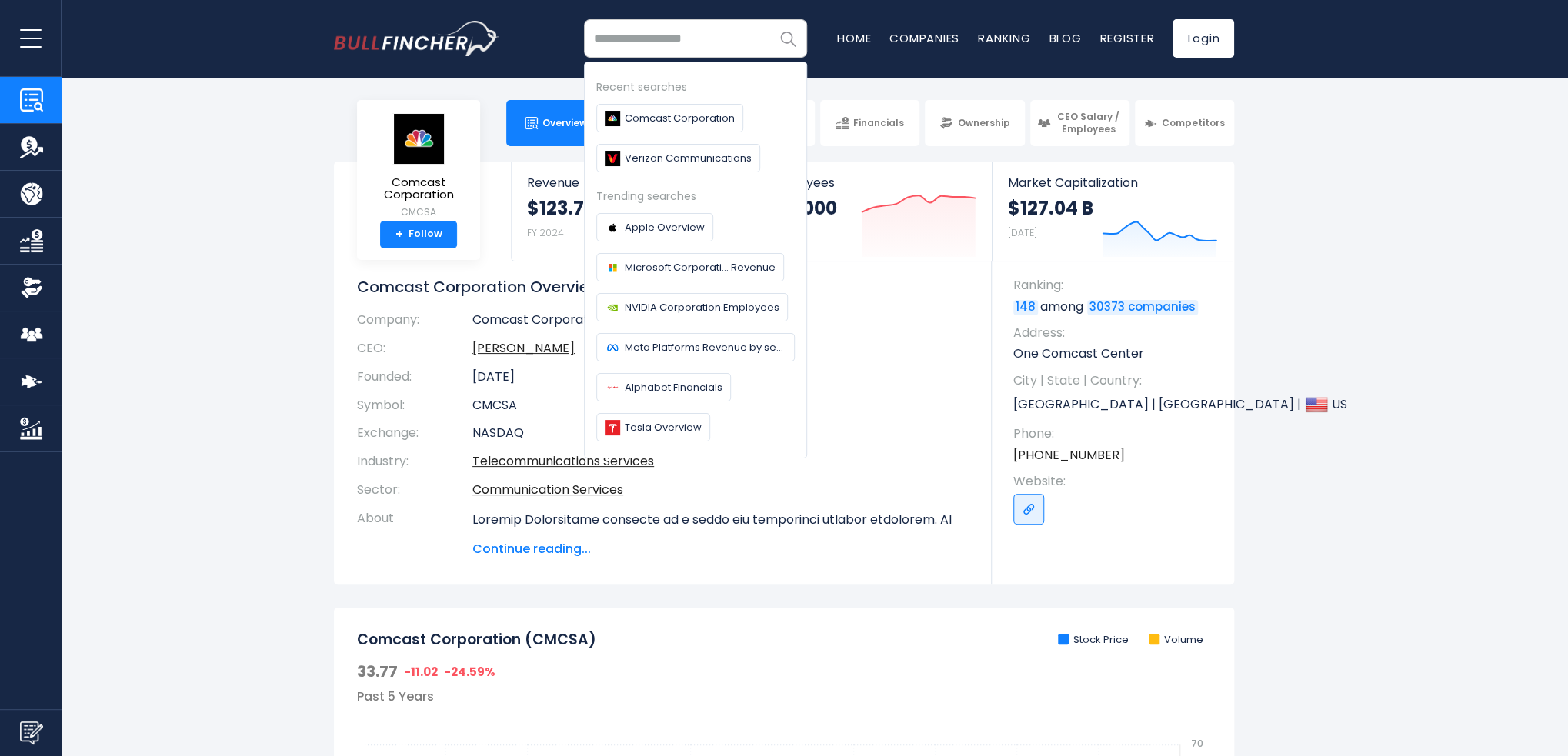
click at [788, 35] on img "Search" at bounding box center [788, 39] width 20 height 20
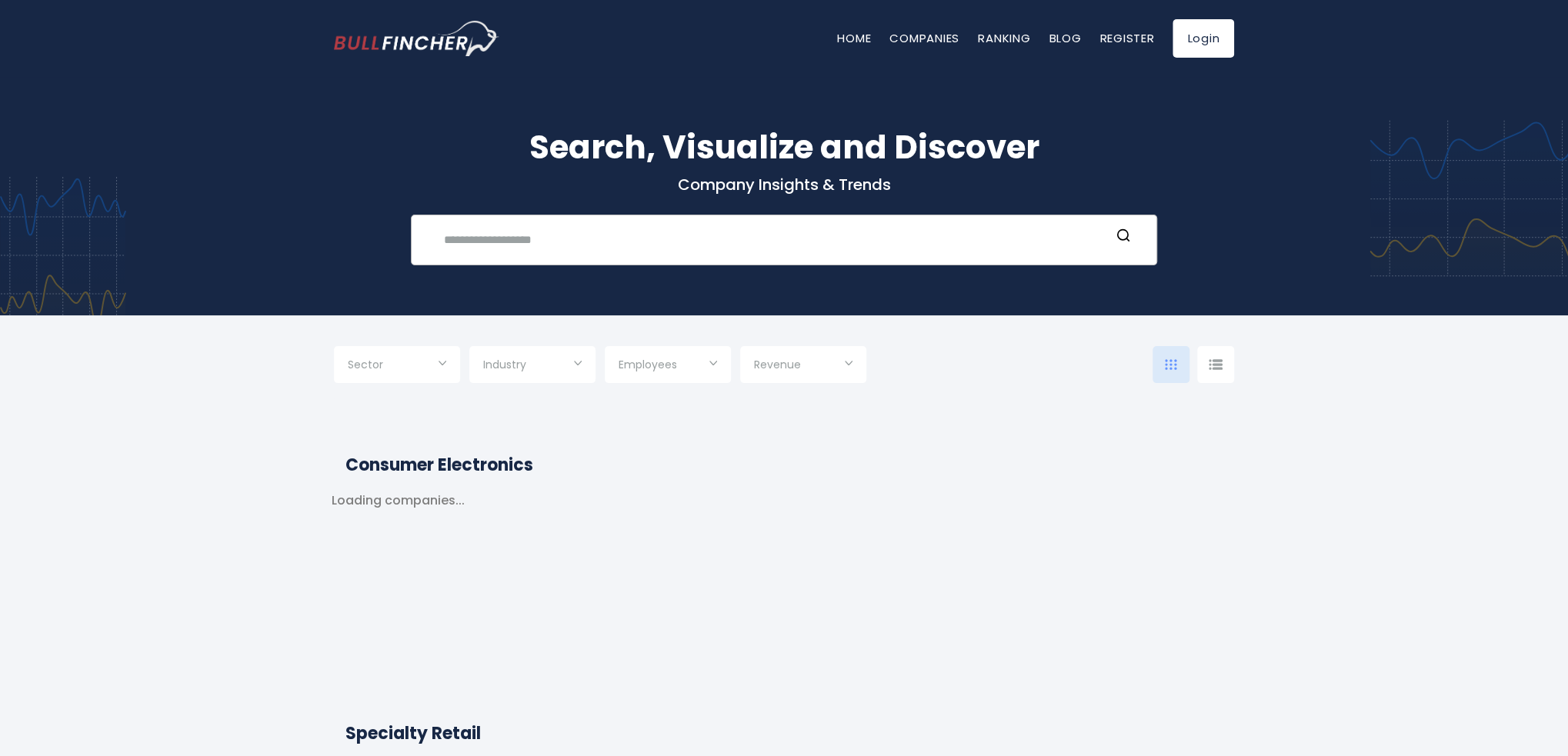
click at [649, 256] on div "Recent searches Comcast Corporation Verizon Communications Trending searches Ap…" at bounding box center [784, 240] width 746 height 51
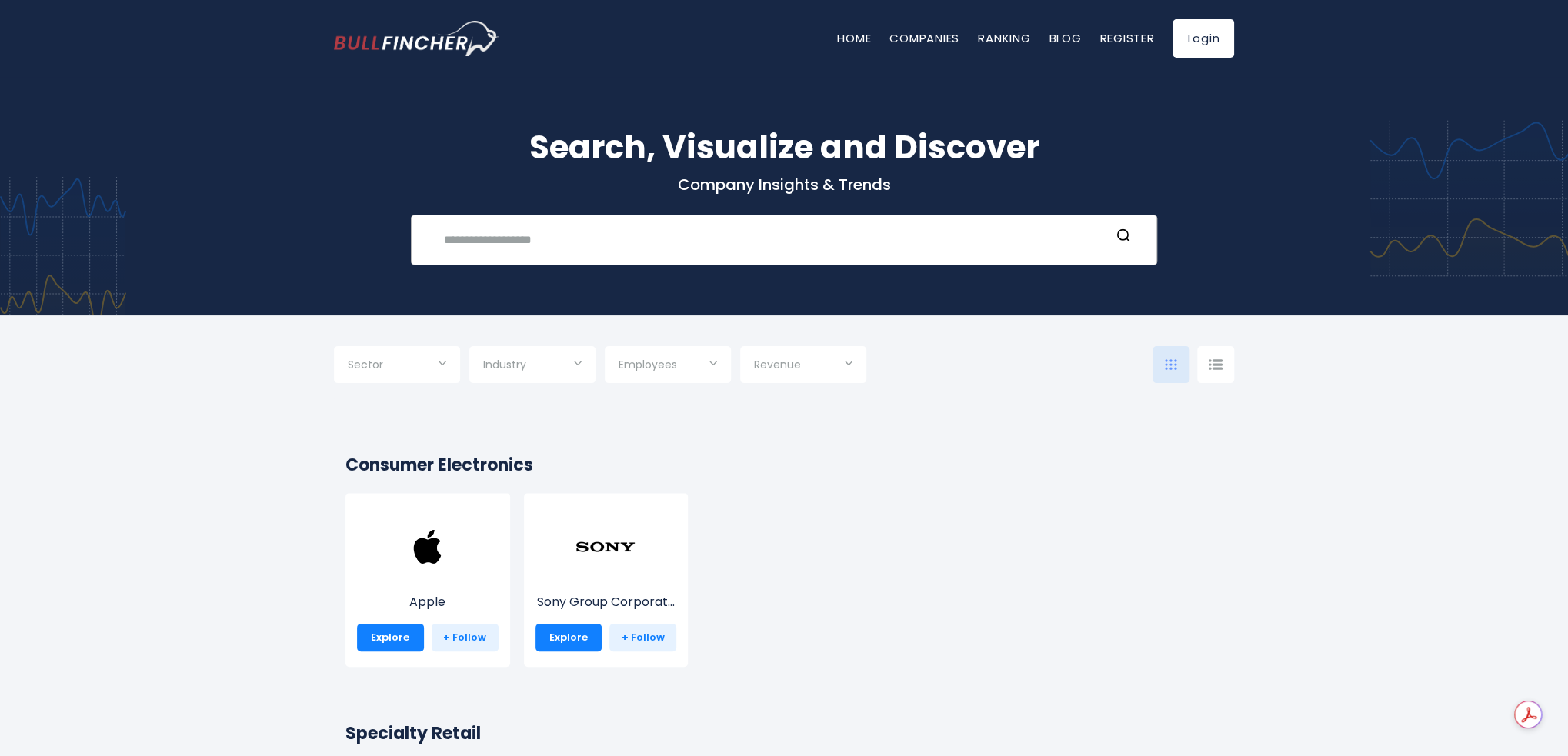
click at [652, 245] on input "text" at bounding box center [772, 239] width 675 height 29
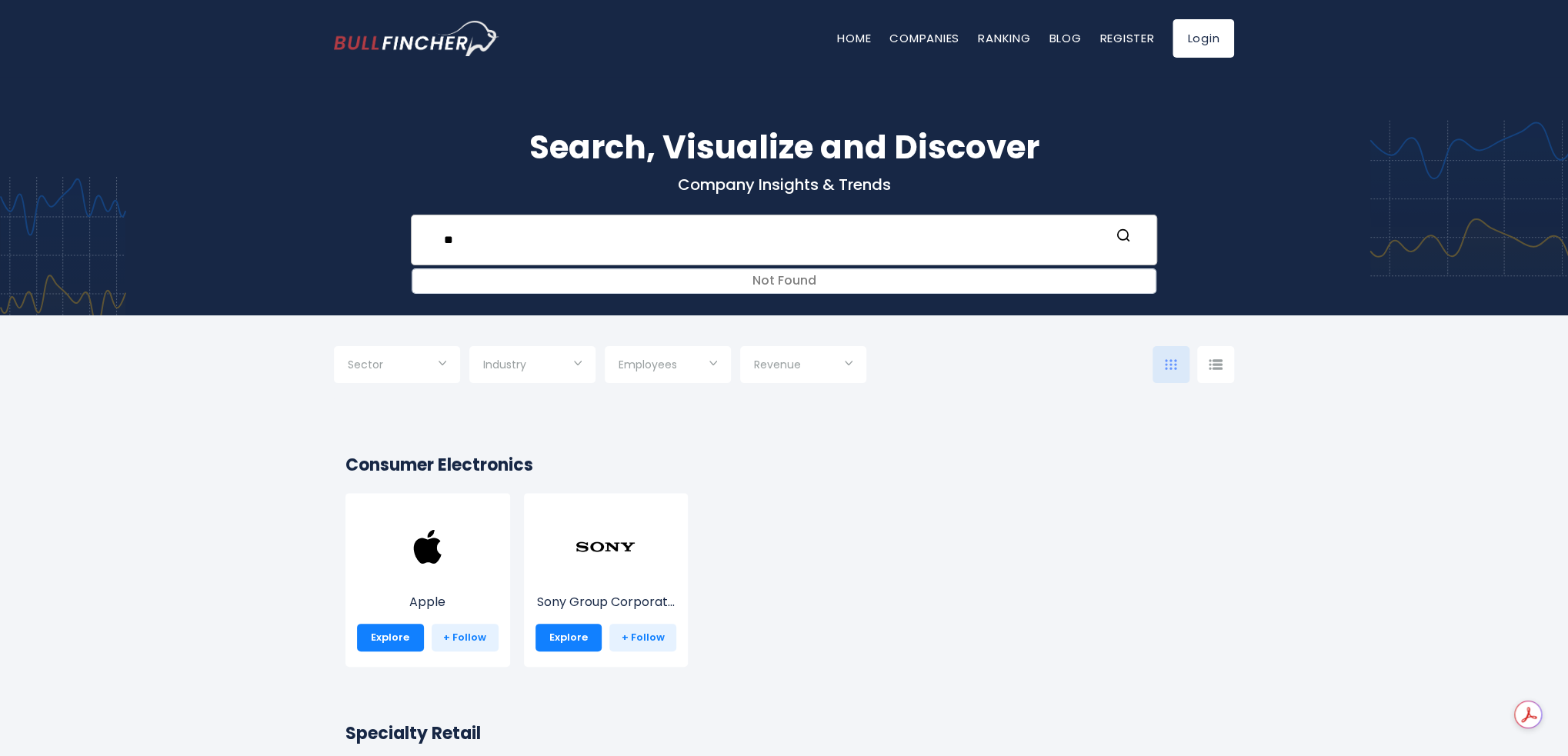
type input "*"
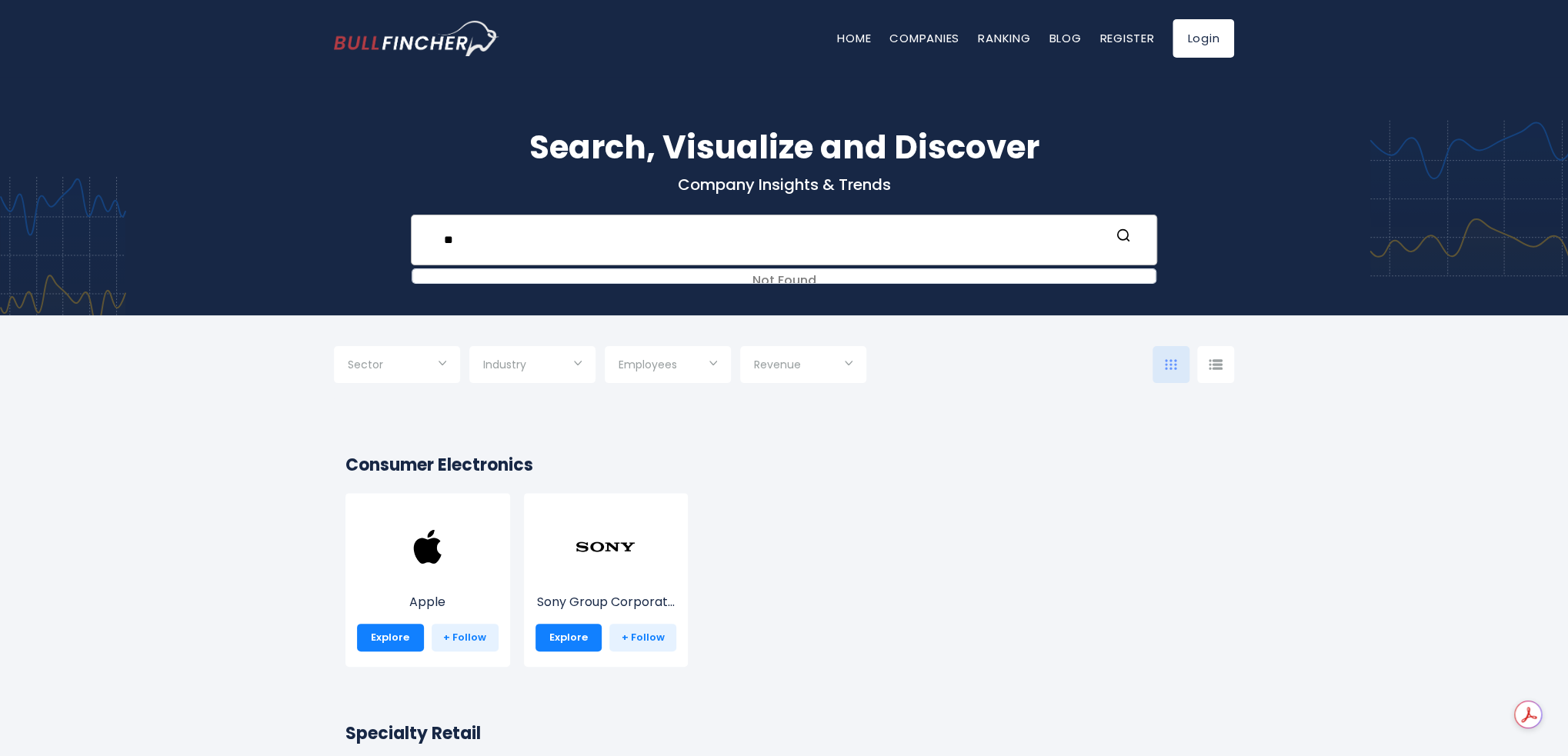
type input "*"
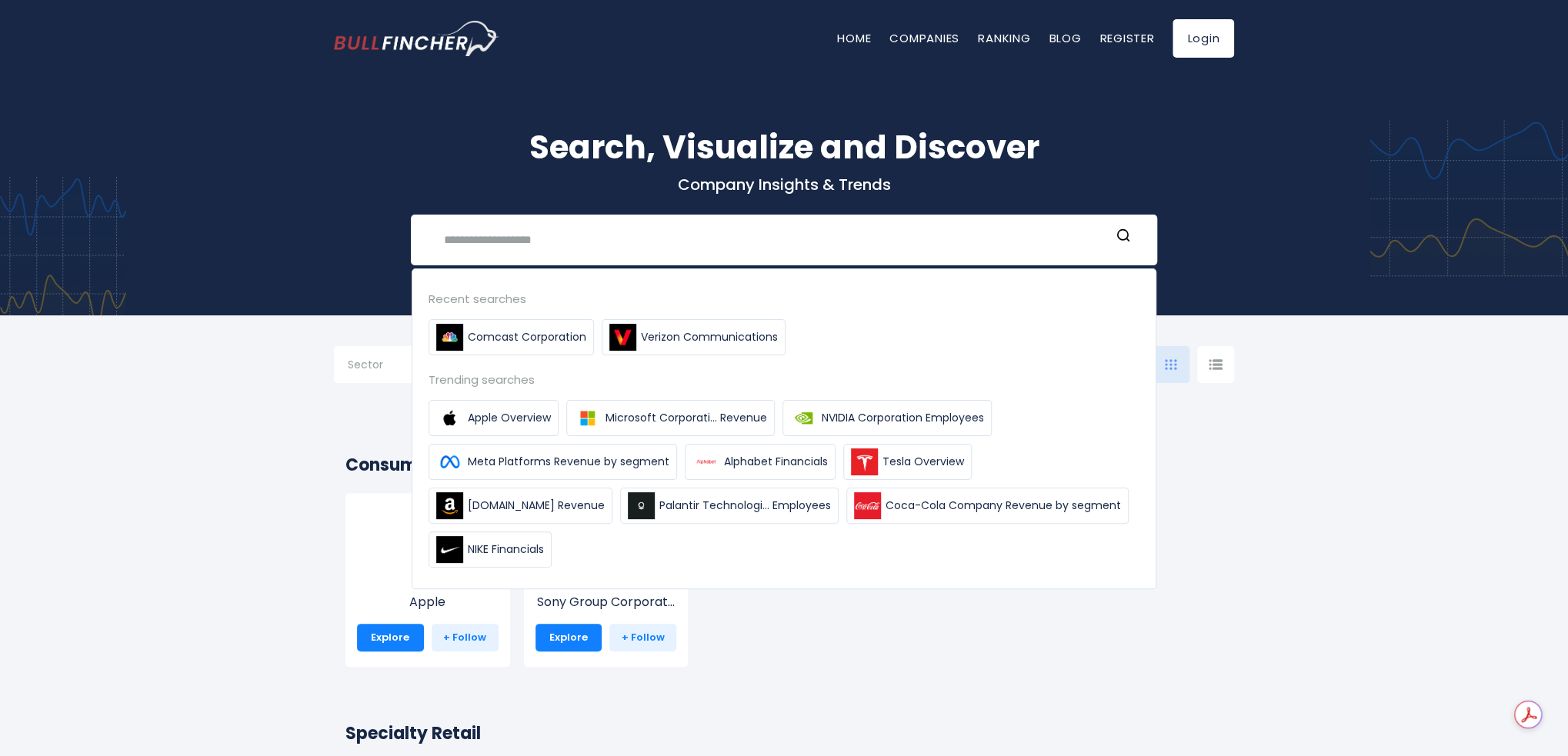
drag, startPoint x: 845, startPoint y: 643, endPoint x: 831, endPoint y: 628, distance: 20.5
click at [844, 643] on div "Apple Explore + Follow Sony Group Corporat... Explore + Follow" at bounding box center [777, 587] width 891 height 189
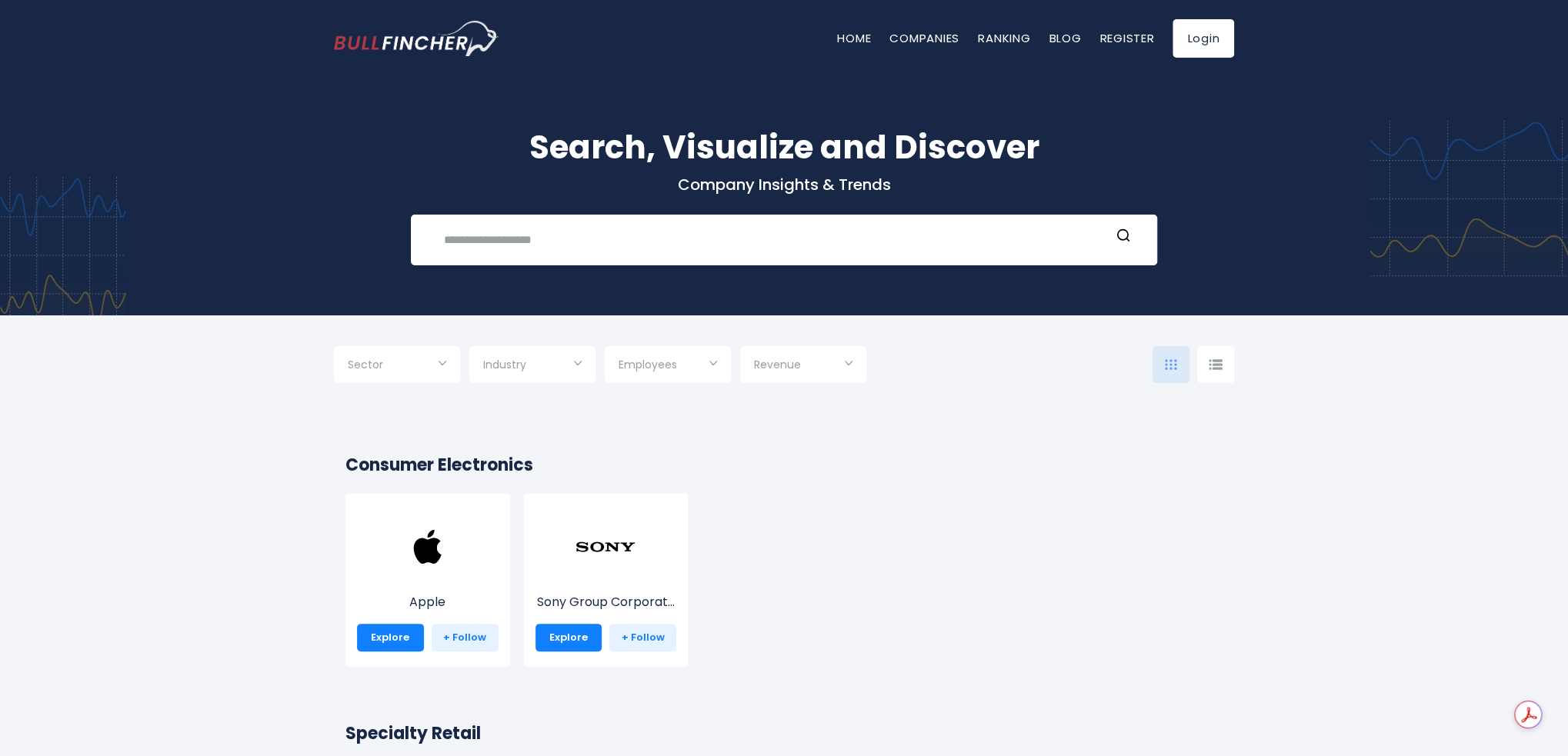
click at [566, 368] on input "Selection" at bounding box center [532, 366] width 99 height 28
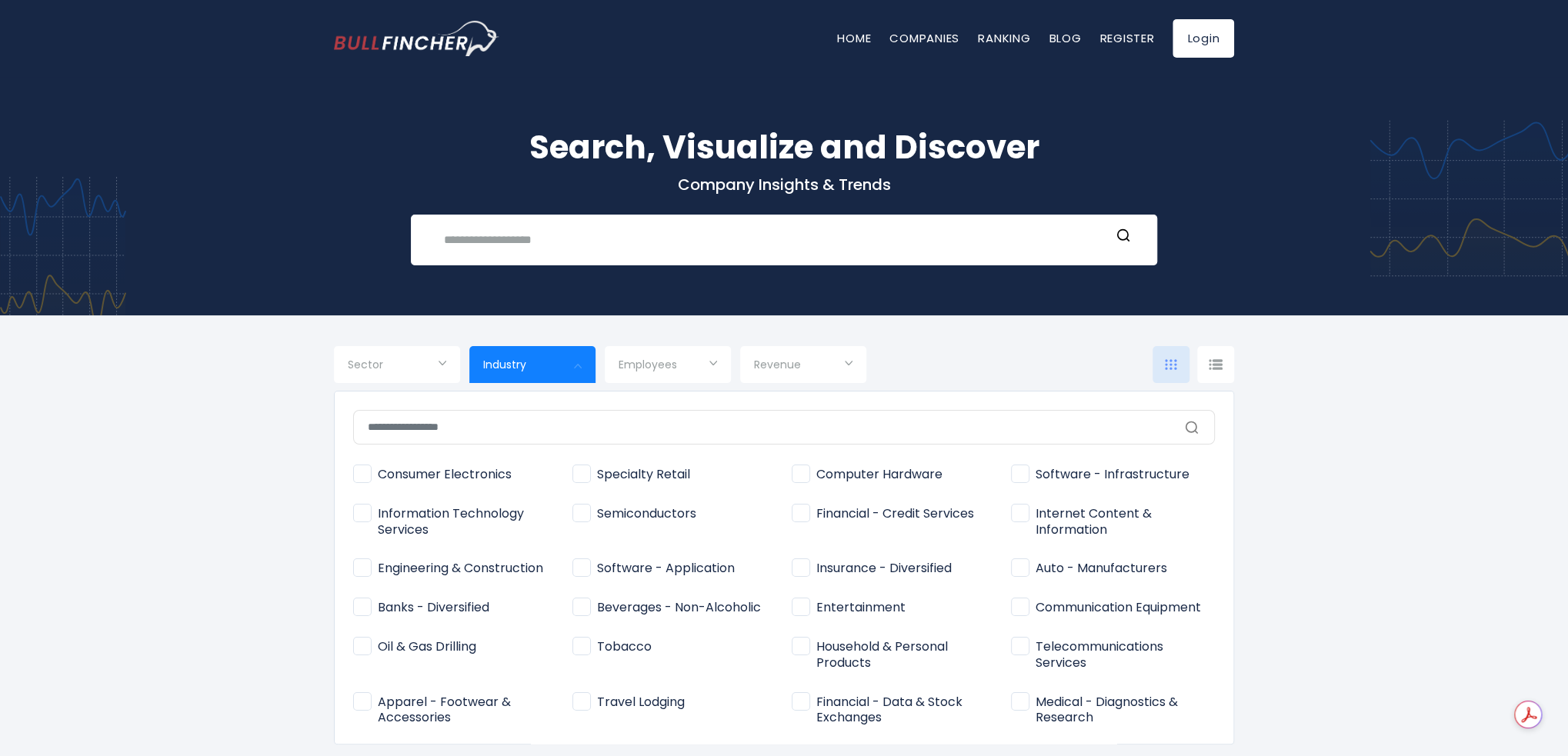
click at [603, 433] on input "text" at bounding box center [784, 427] width 861 height 34
type input "*"
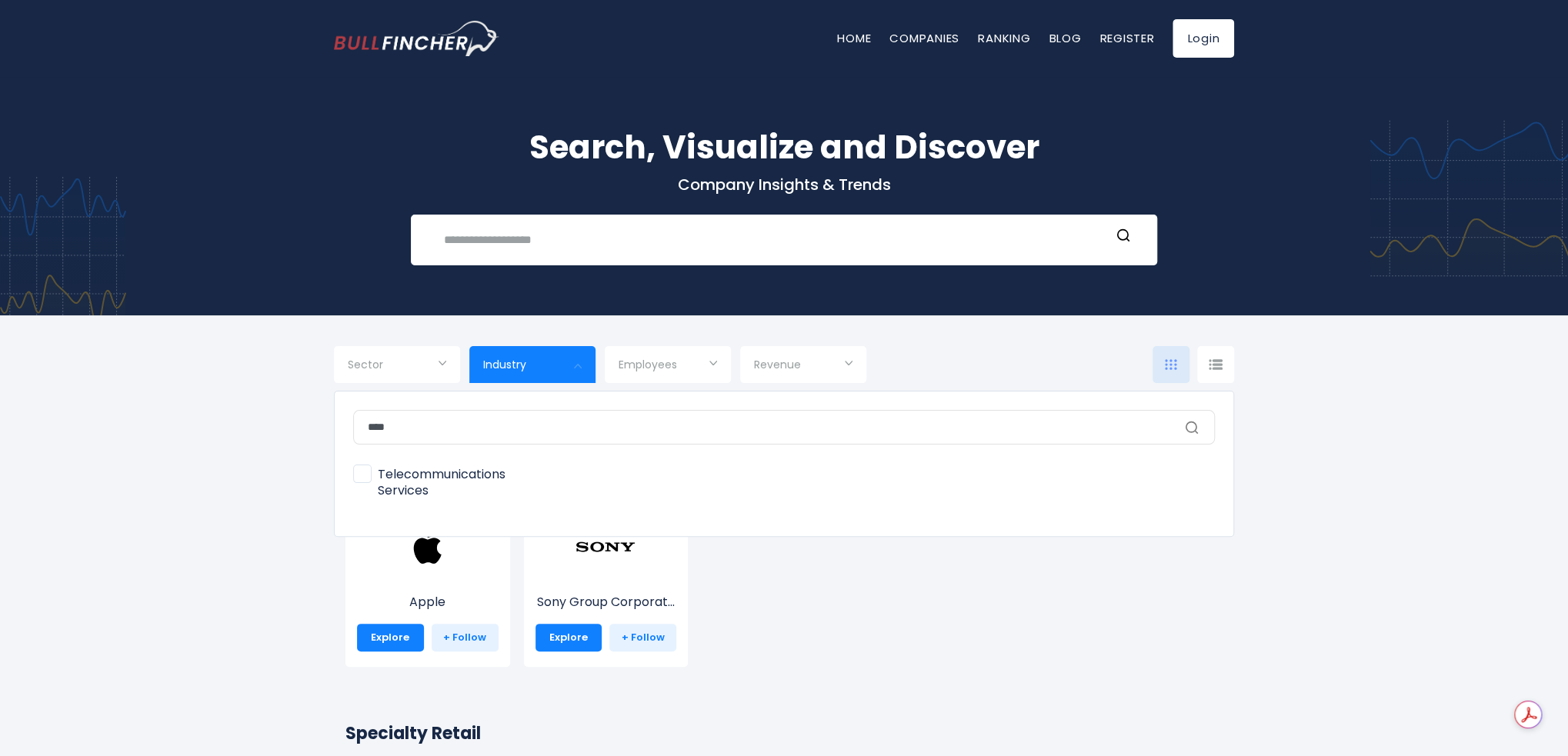
type input "****"
click at [363, 481] on span "Telecommunications Services" at bounding box center [455, 483] width 204 height 33
type input "**********"
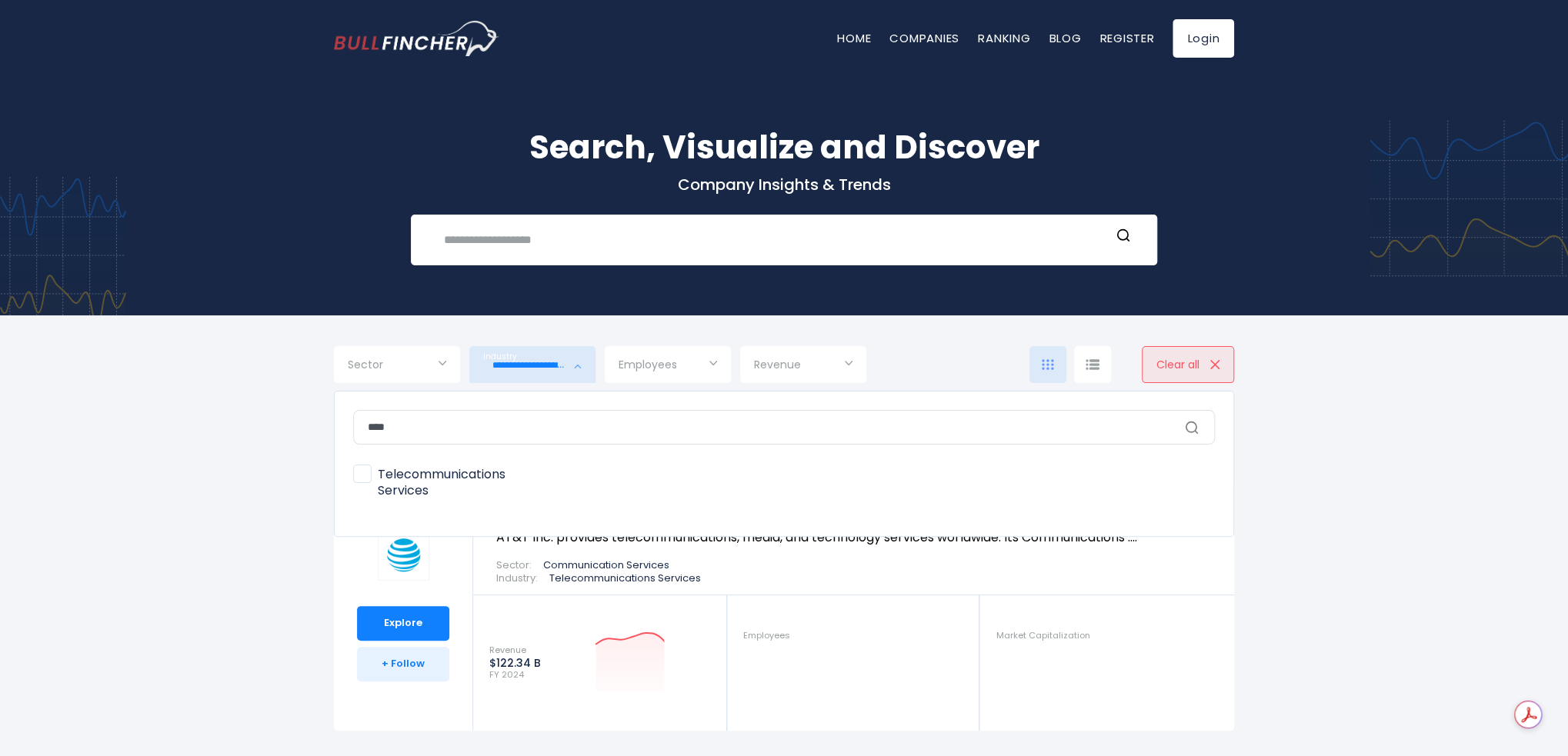
click at [1201, 430] on input "****" at bounding box center [784, 427] width 861 height 34
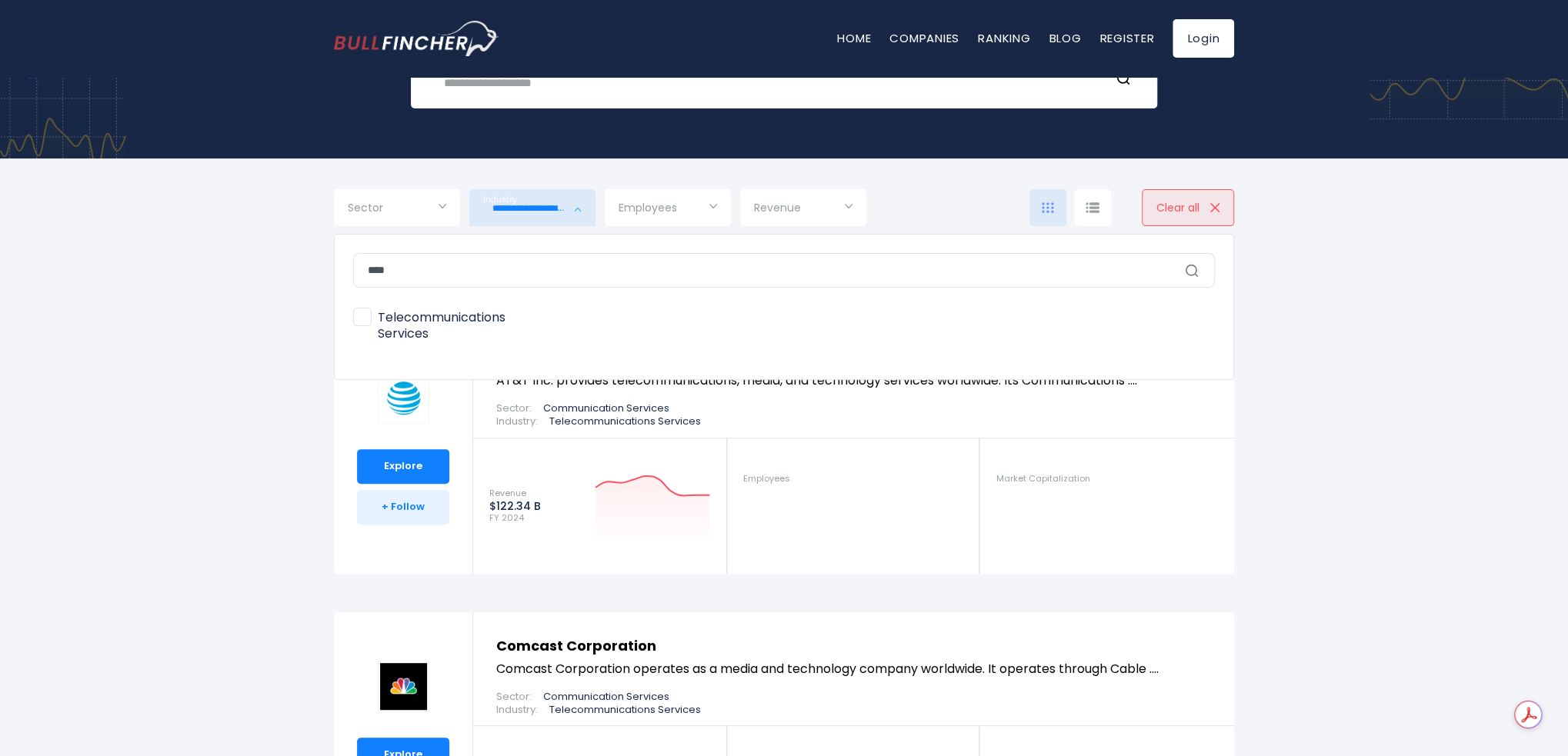
scroll to position [231, 0]
